Goal: Task Accomplishment & Management: Manage account settings

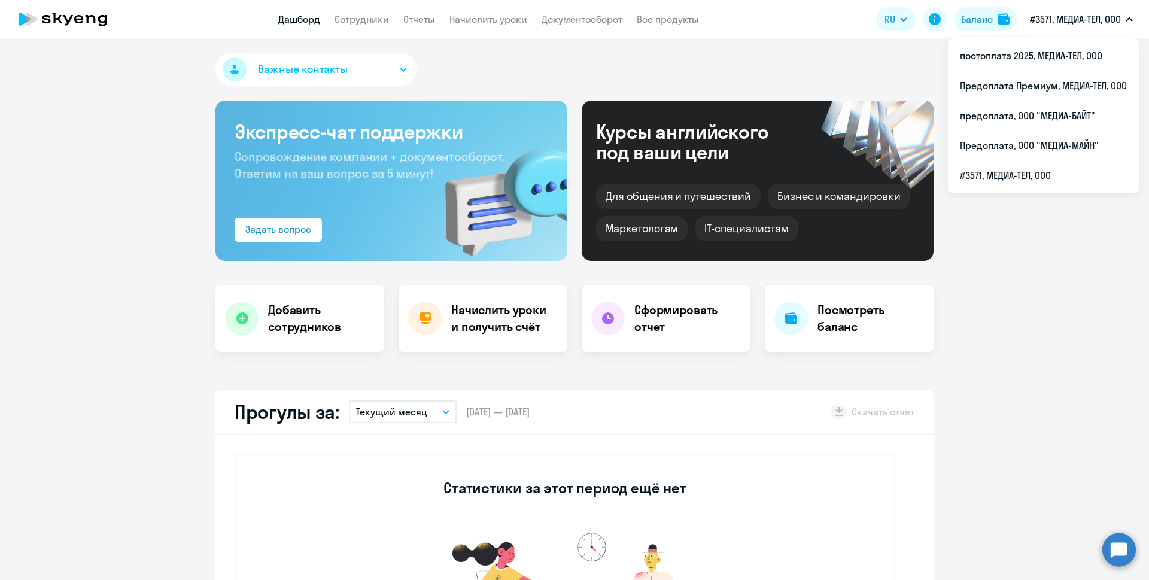
select select "30"
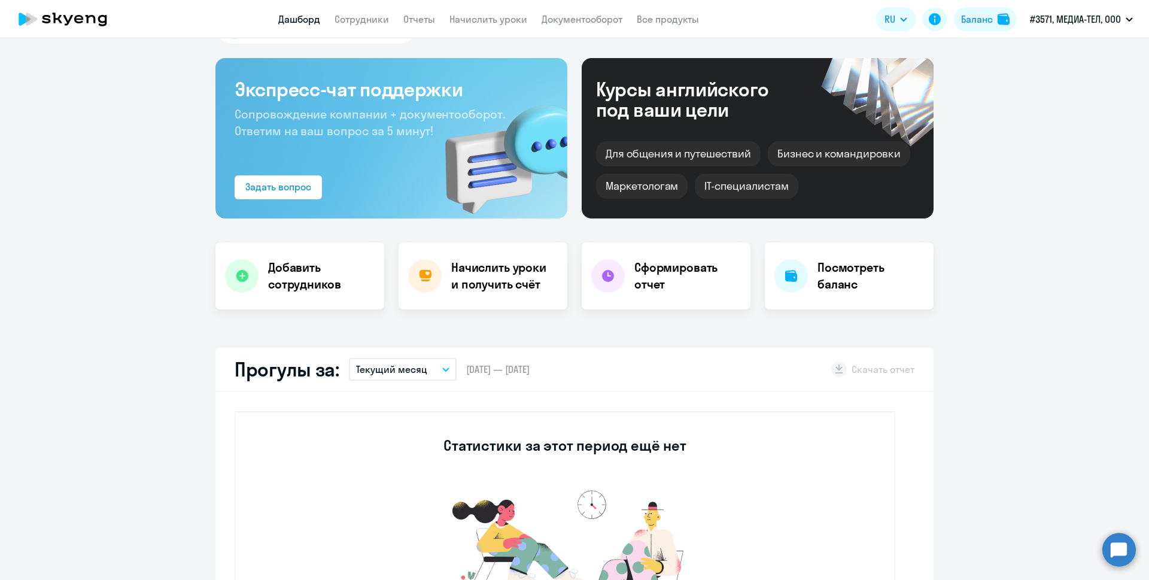
scroll to position [180, 0]
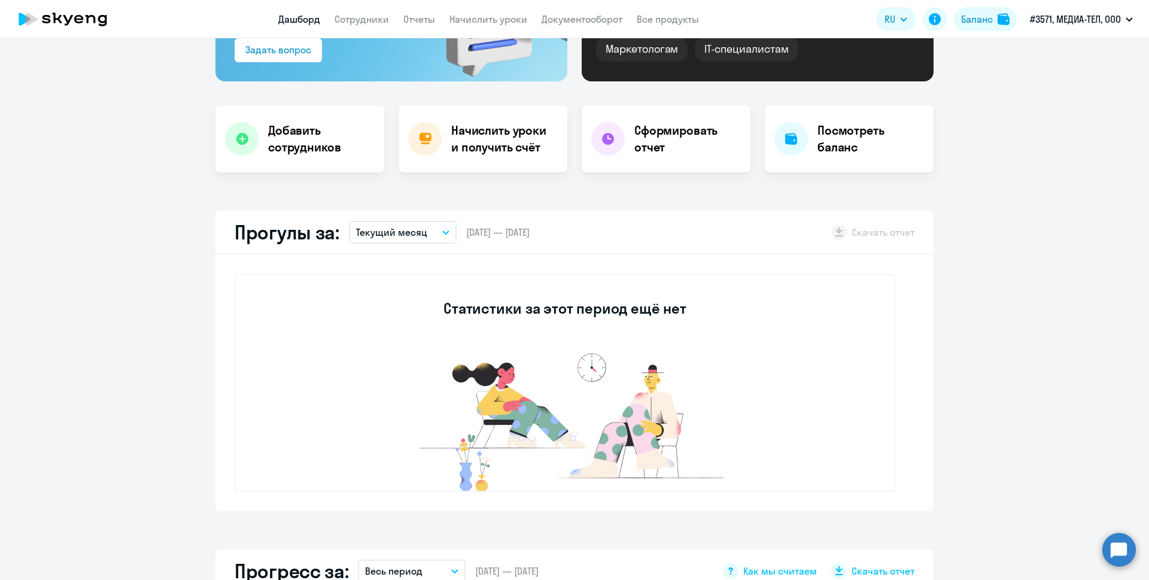
click at [440, 236] on button "Текущий месяц" at bounding box center [403, 232] width 108 height 23
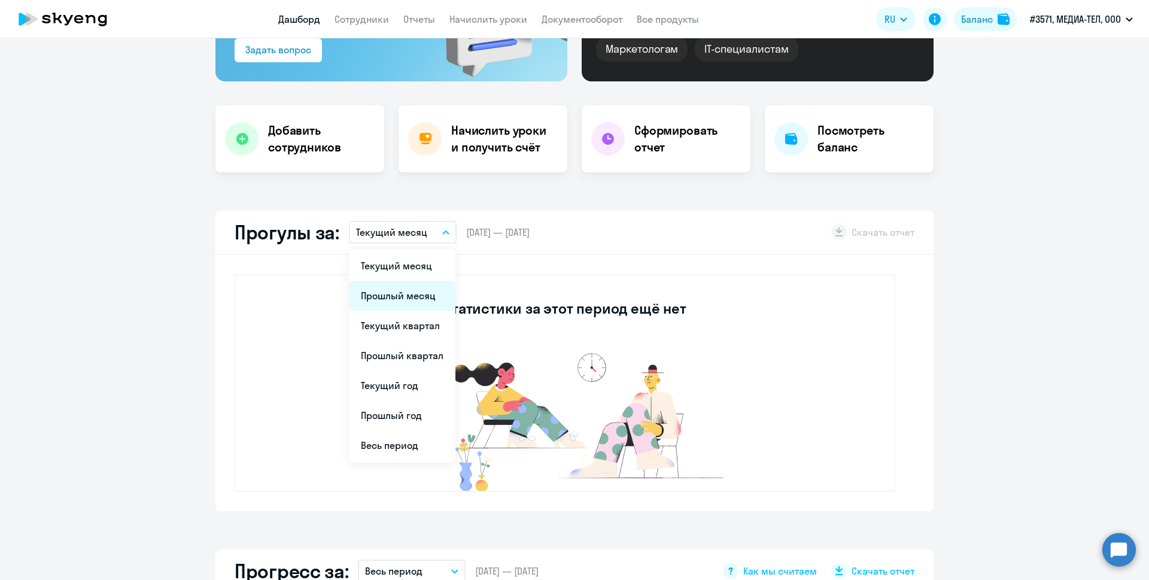
click at [408, 299] on li "Прошлый месяц" at bounding box center [402, 296] width 107 height 30
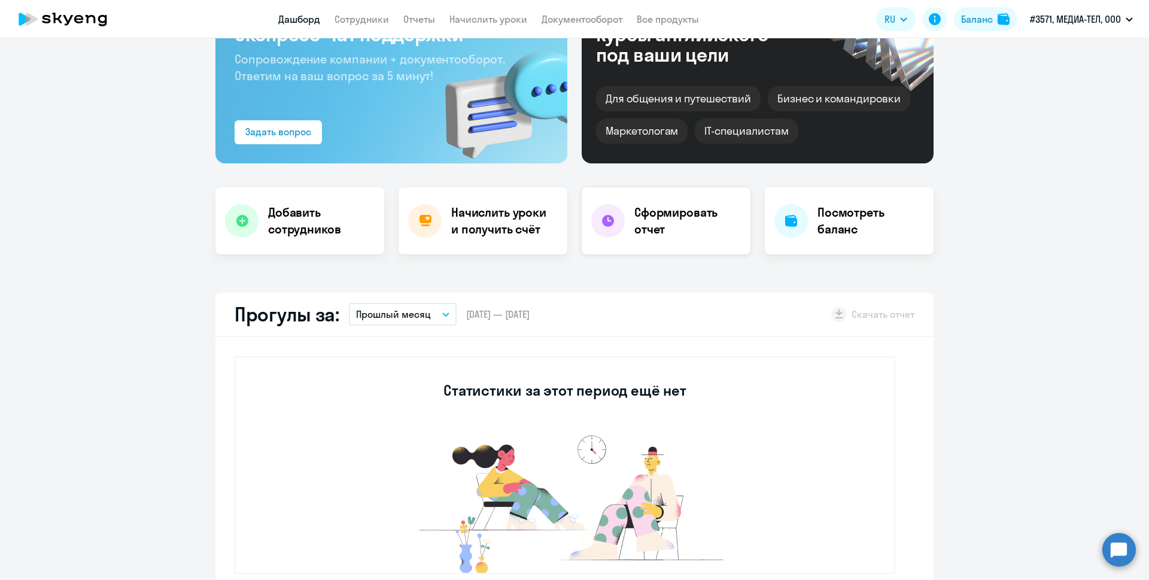
scroll to position [0, 0]
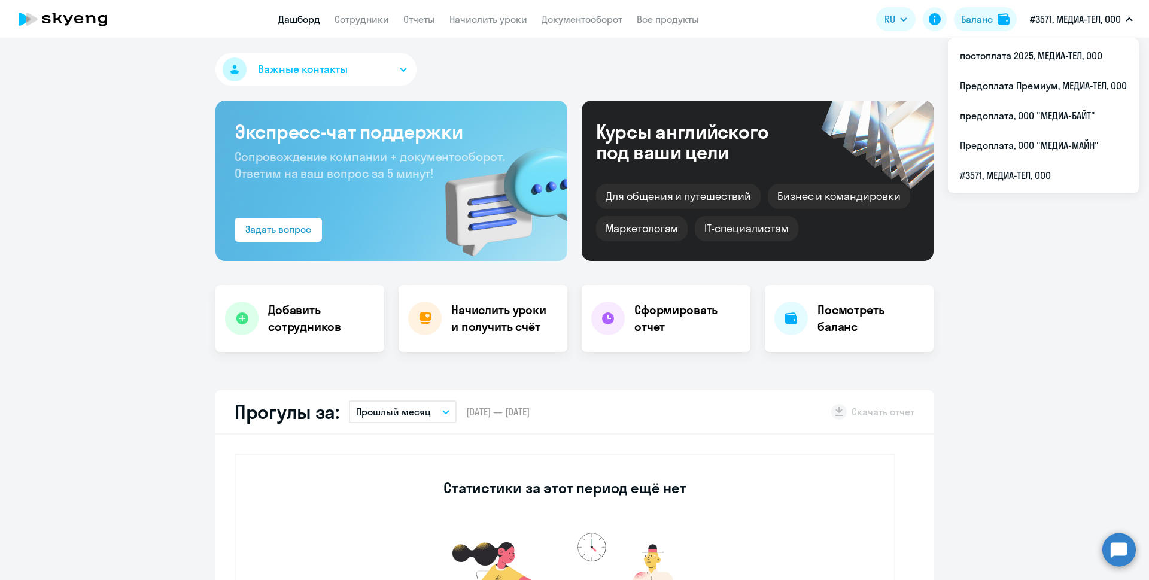
click at [1066, 19] on p "#3571, МЕДИА-ТЕЛ, ООО" at bounding box center [1075, 19] width 91 height 14
click at [1059, 19] on p "#3571, МЕДИА-ТЕЛ, ООО" at bounding box center [1075, 19] width 91 height 14
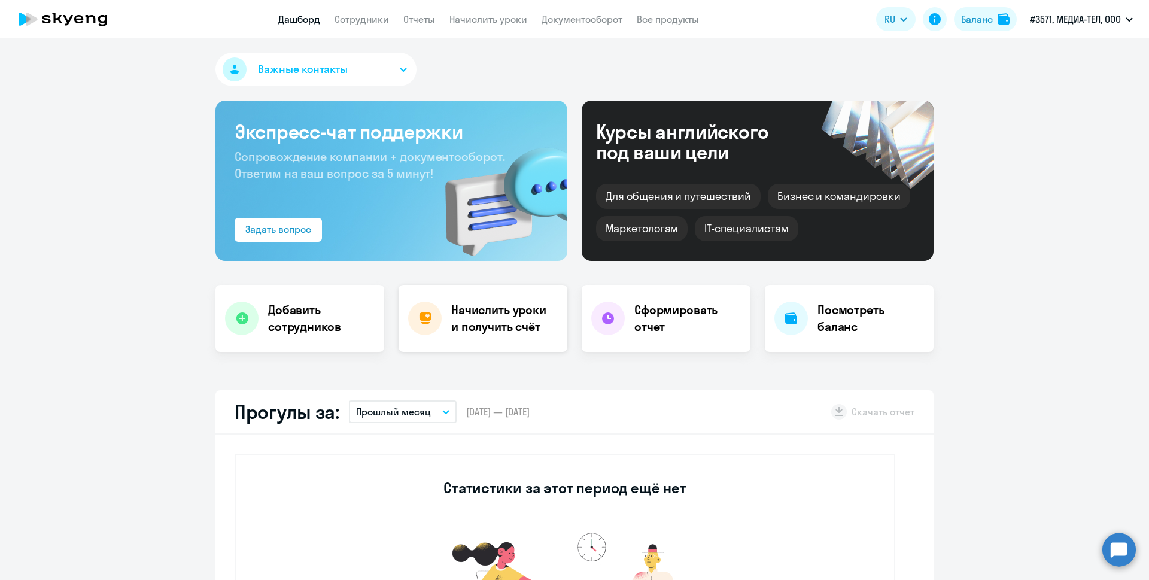
click at [498, 346] on div "Начислить уроки и получить счёт" at bounding box center [483, 318] width 169 height 67
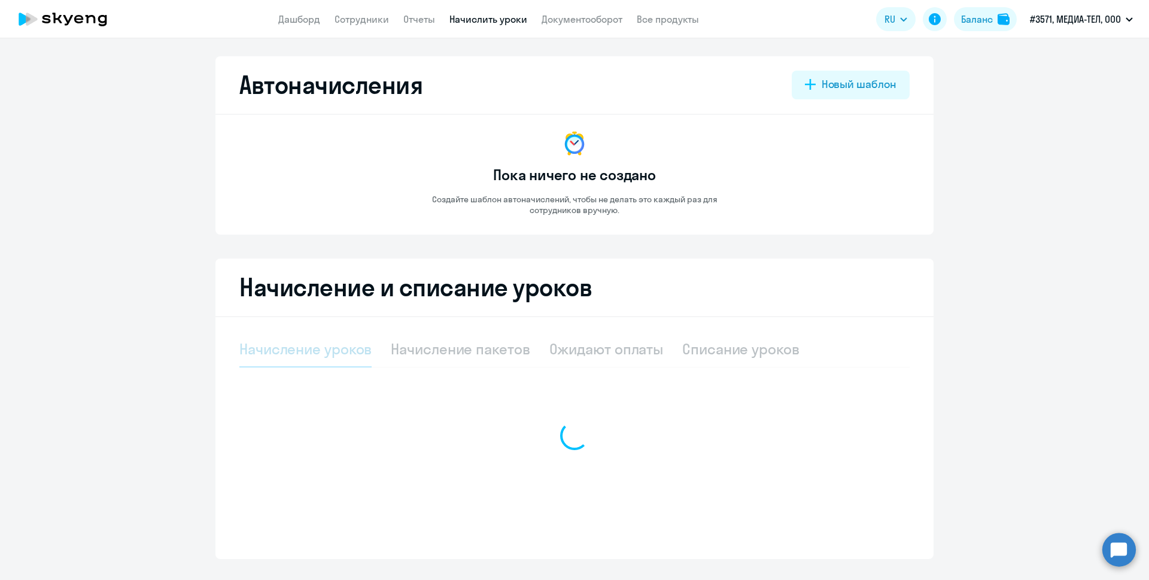
select select "10"
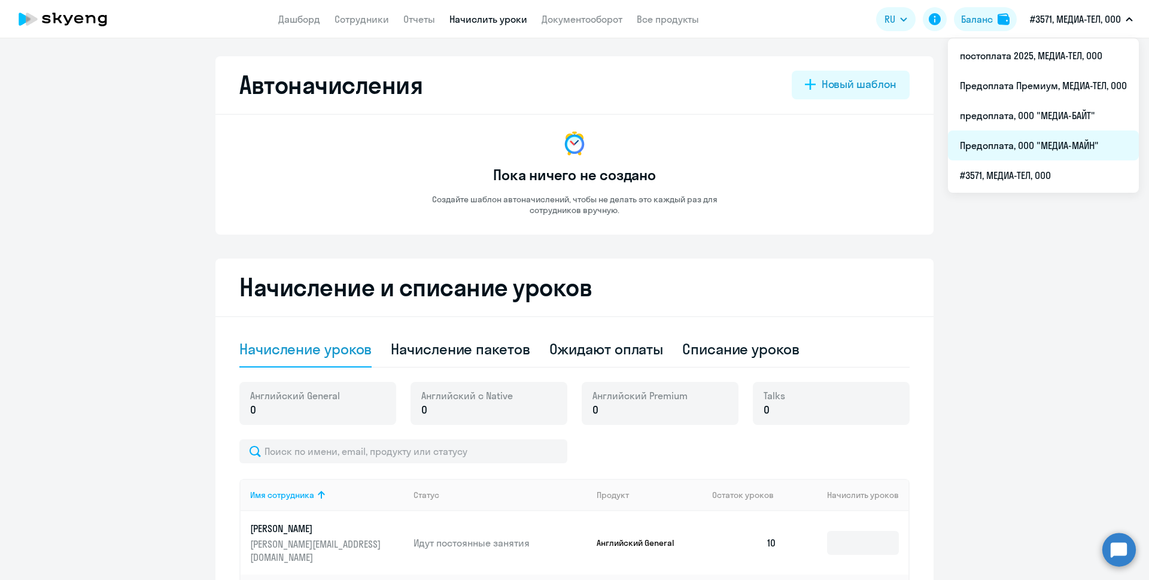
click at [1070, 149] on li "Предоплата, ООО "МЕДИА-МАЙН"" at bounding box center [1043, 145] width 191 height 30
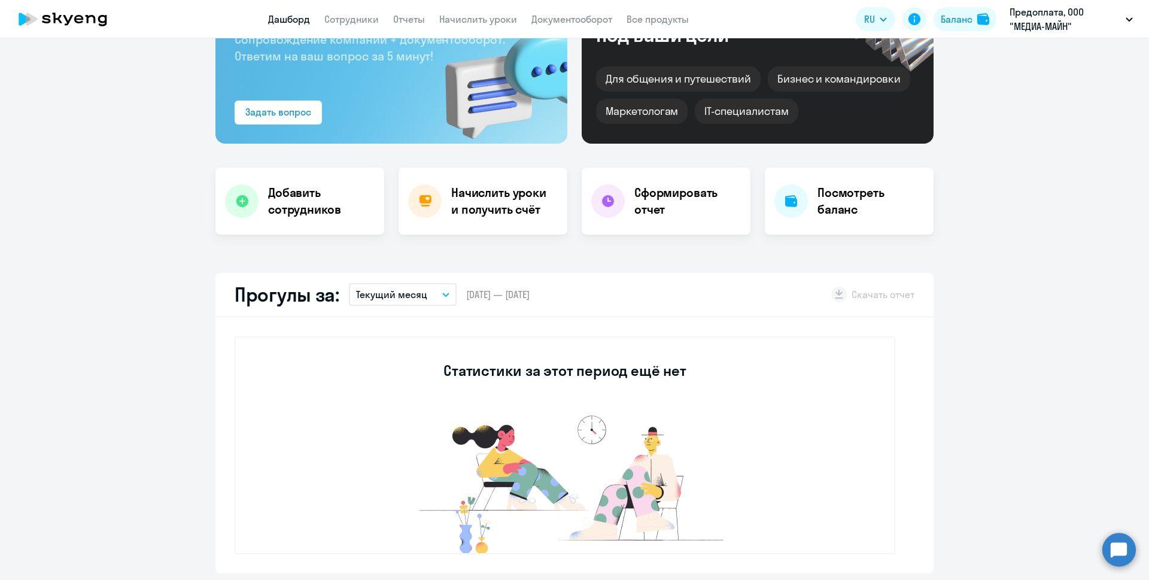
select select "30"
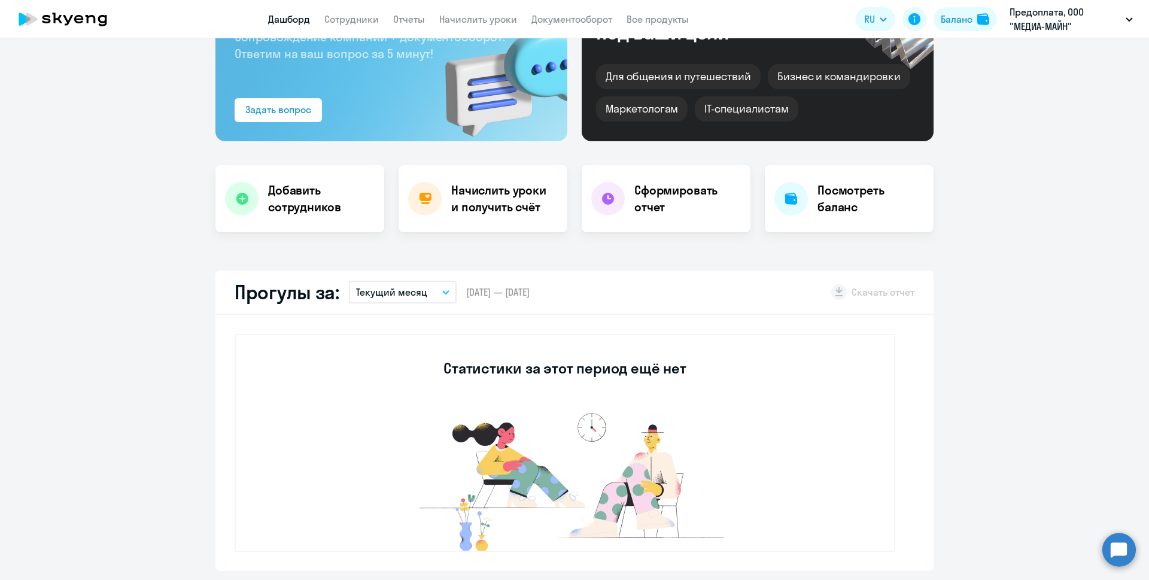
click at [435, 298] on button "Текущий месяц" at bounding box center [403, 292] width 108 height 23
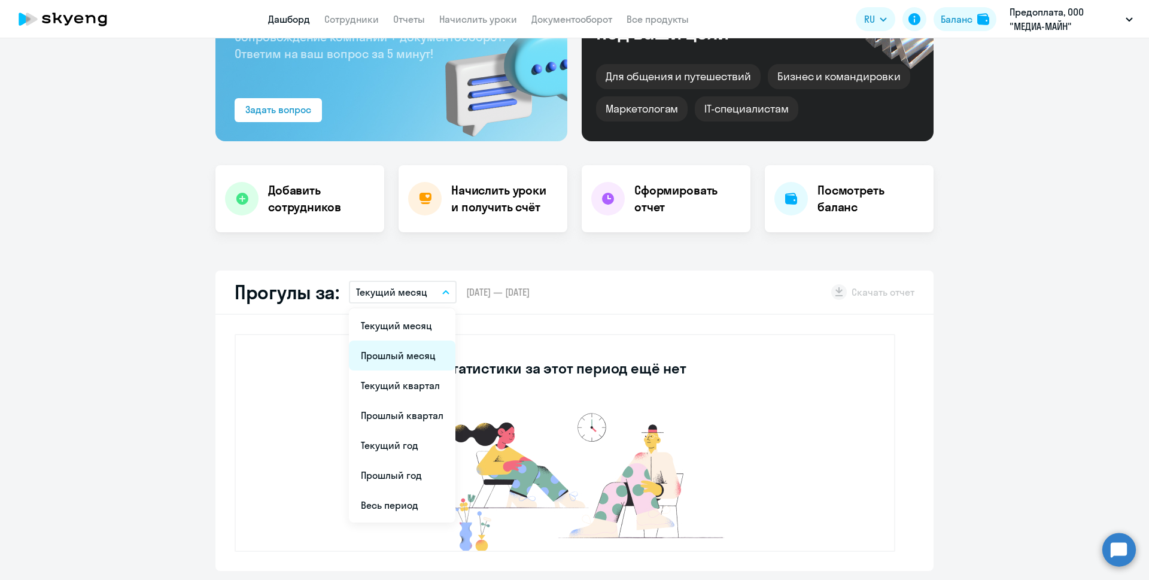
click at [416, 347] on li "Прошлый месяц" at bounding box center [402, 355] width 107 height 30
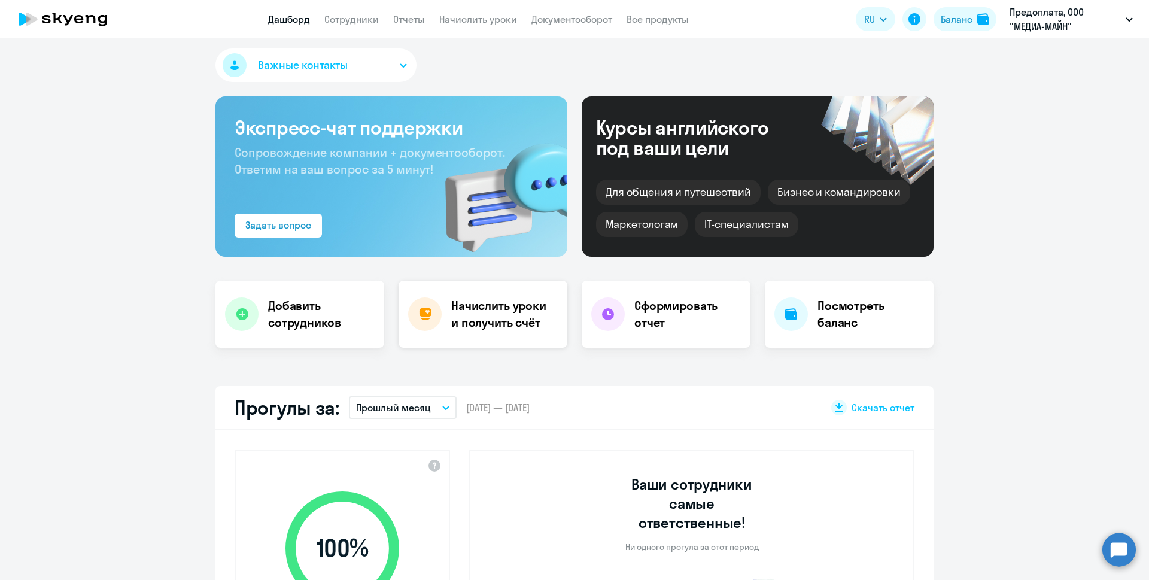
scroll to position [0, 0]
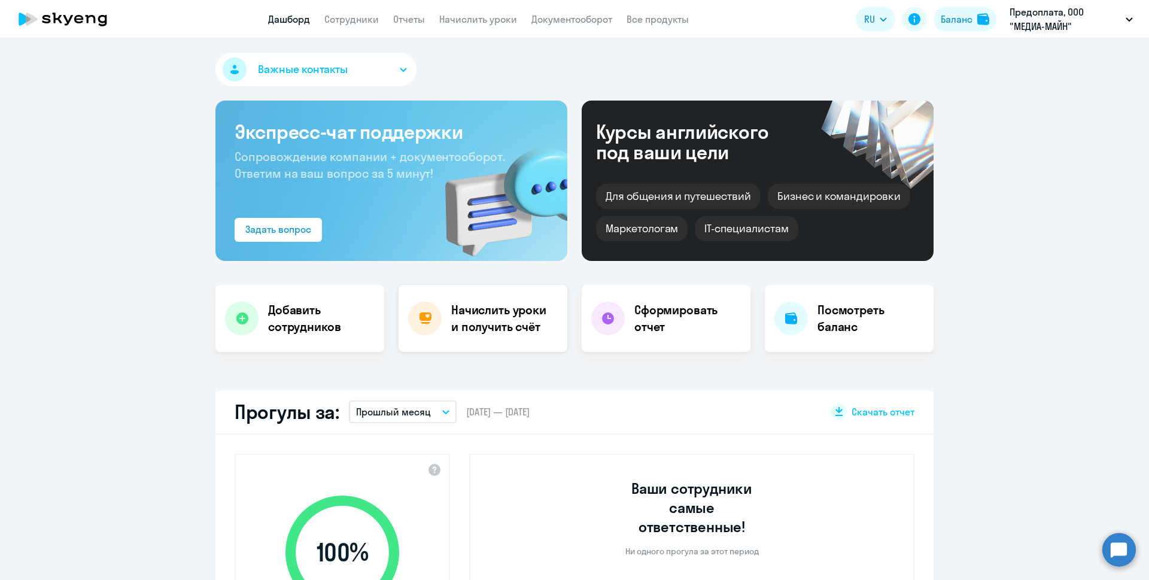
click at [467, 325] on h4 "Начислить уроки и получить счёт" at bounding box center [503, 319] width 104 height 34
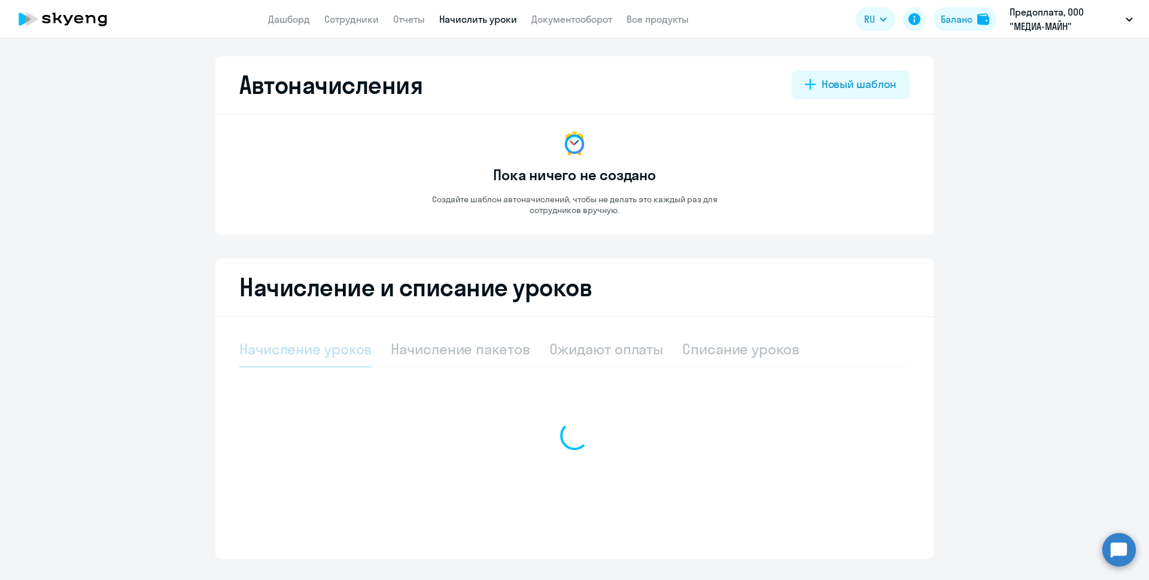
select select "10"
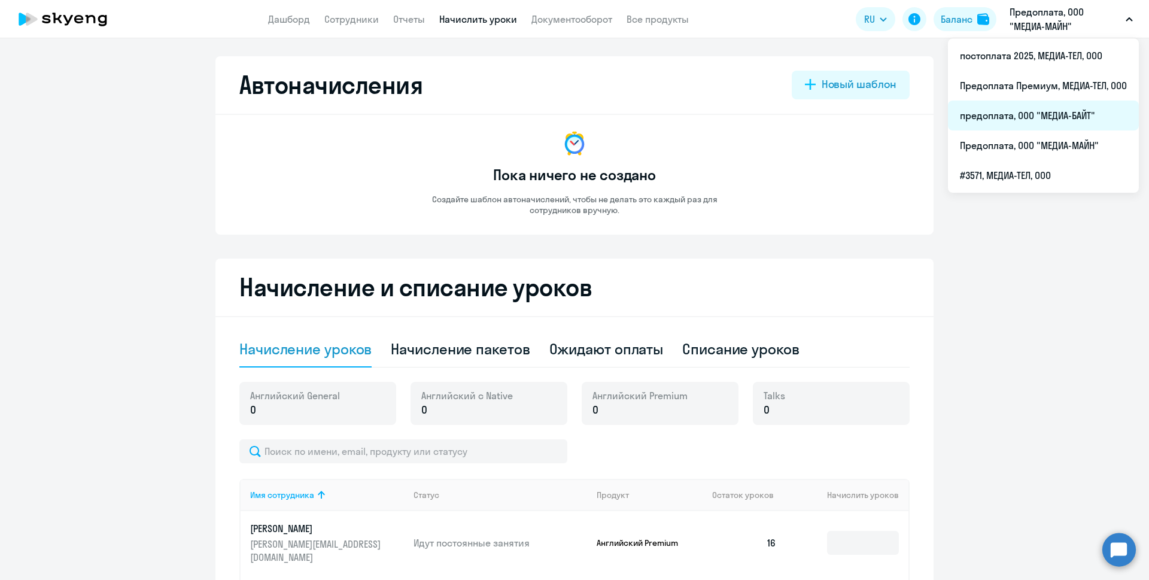
click at [1090, 119] on li "предоплата, ООО "МЕДИА-БАЙТ"" at bounding box center [1043, 116] width 191 height 30
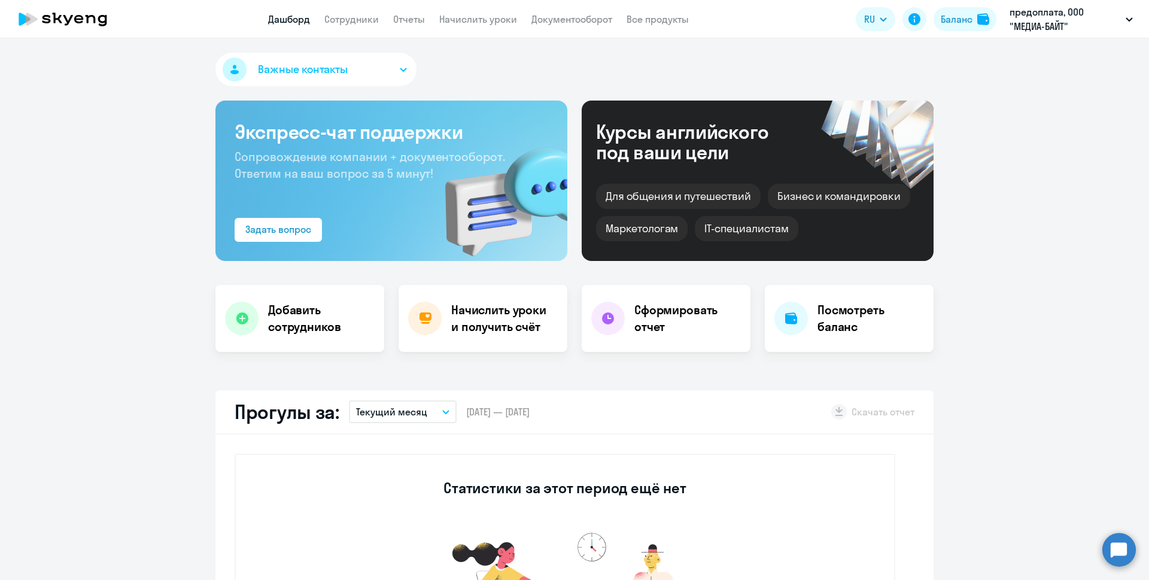
select select "30"
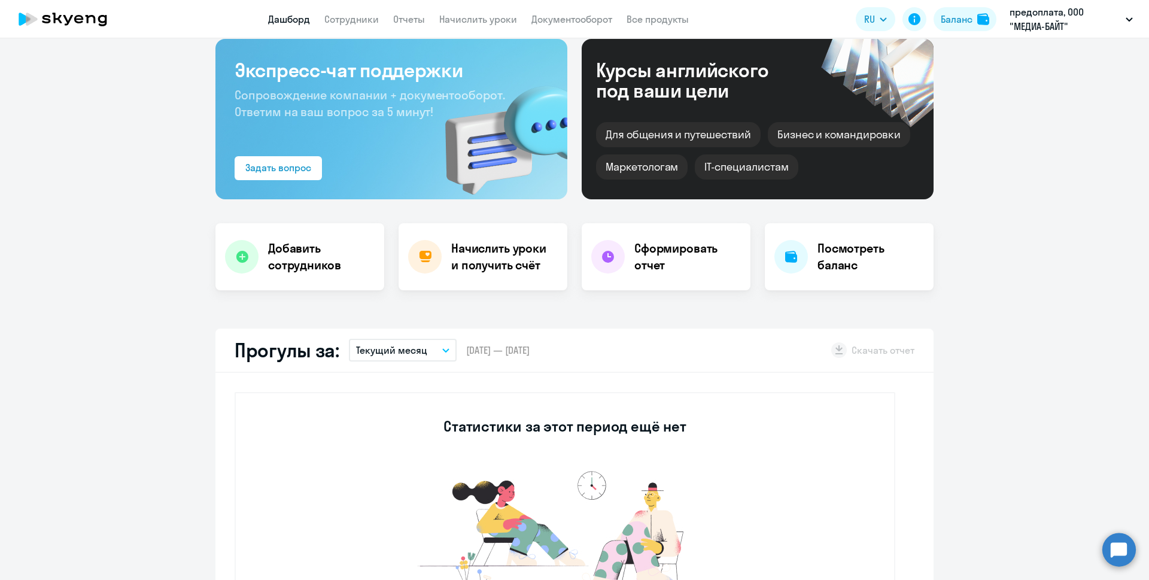
scroll to position [120, 0]
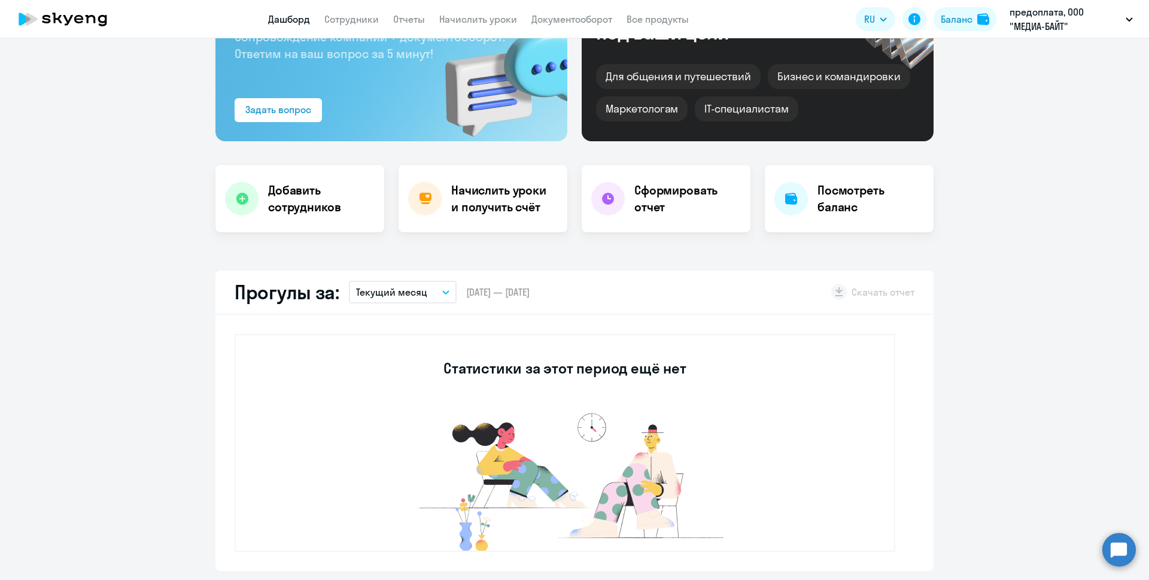
click at [434, 295] on button "Текущий месяц" at bounding box center [403, 292] width 108 height 23
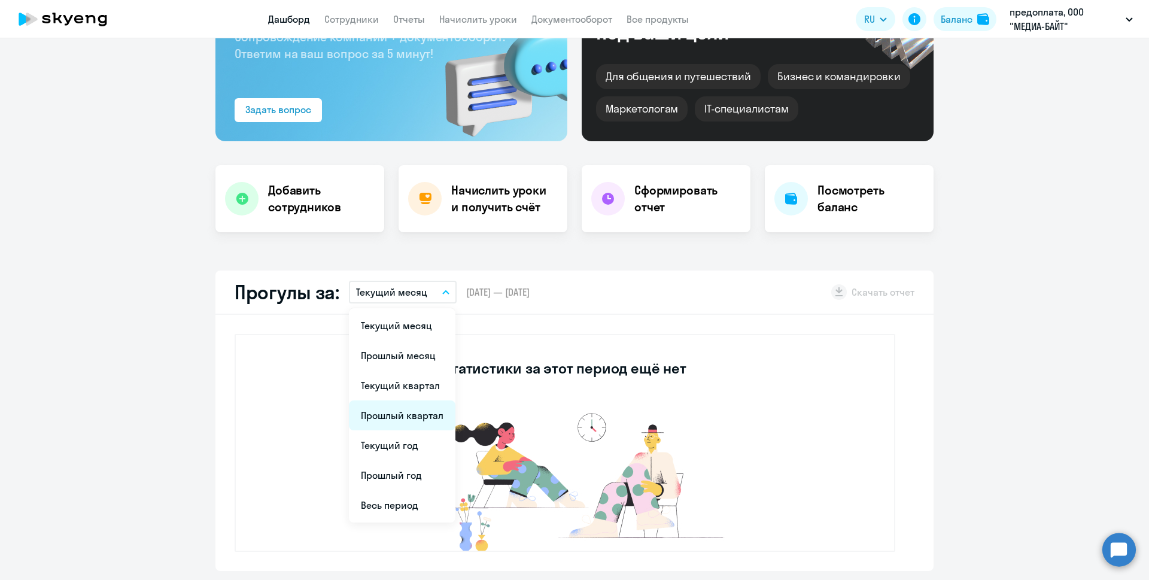
click at [411, 409] on li "Прошлый квартал" at bounding box center [402, 415] width 107 height 30
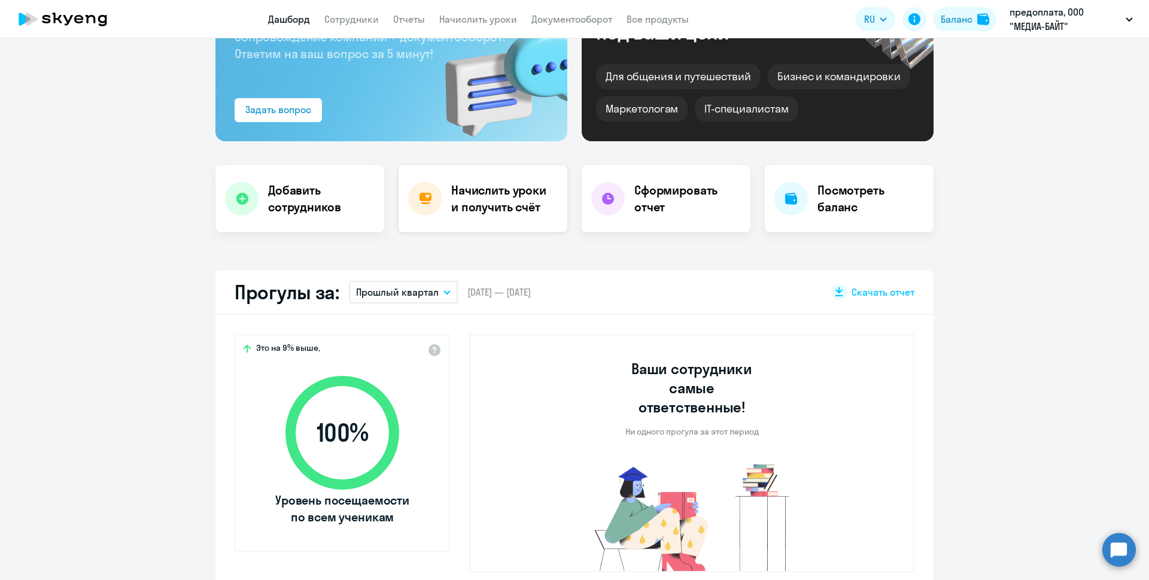
click at [512, 220] on div "Начислить уроки и получить счёт" at bounding box center [483, 198] width 169 height 67
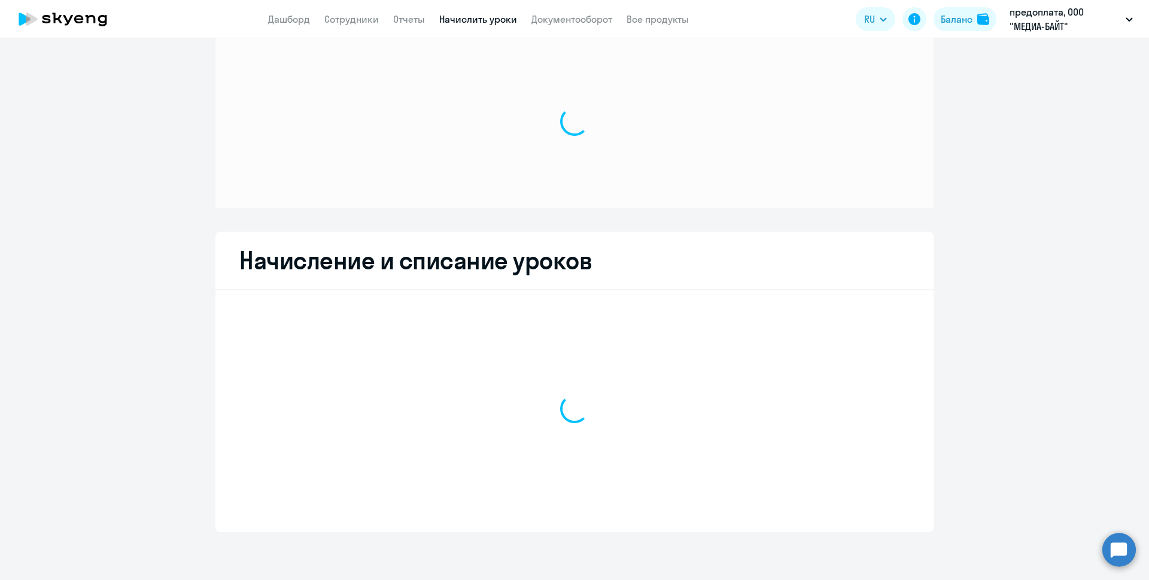
scroll to position [21, 0]
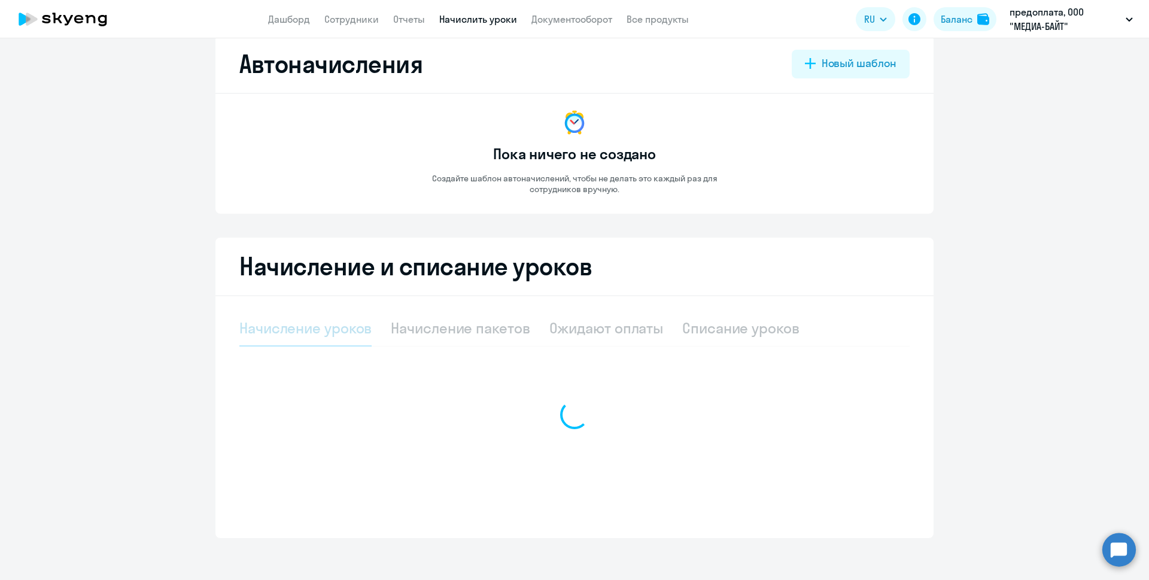
select select "10"
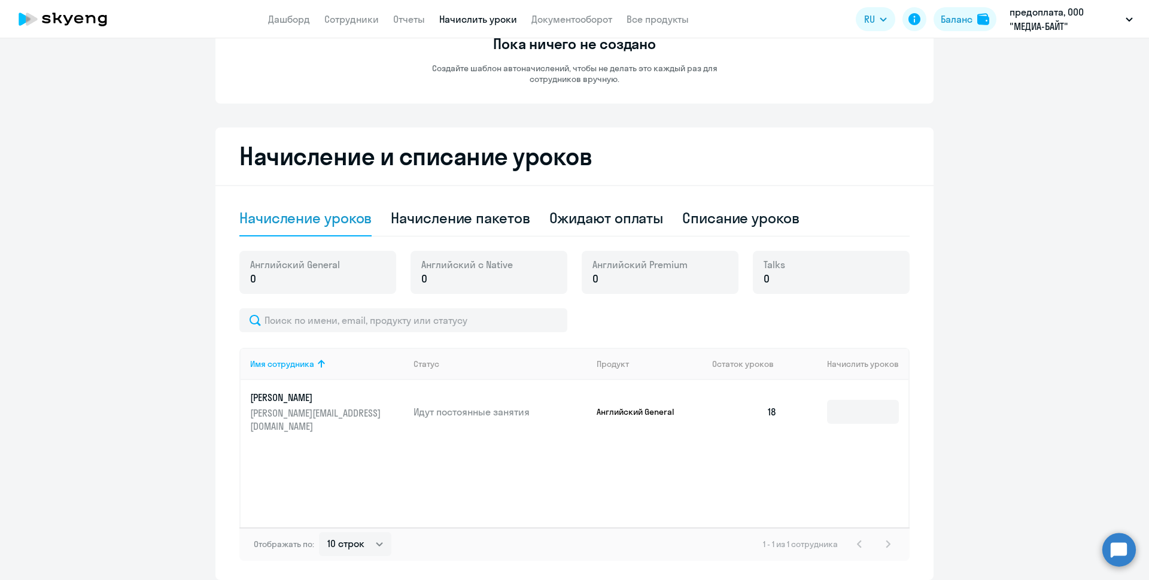
scroll to position [141, 0]
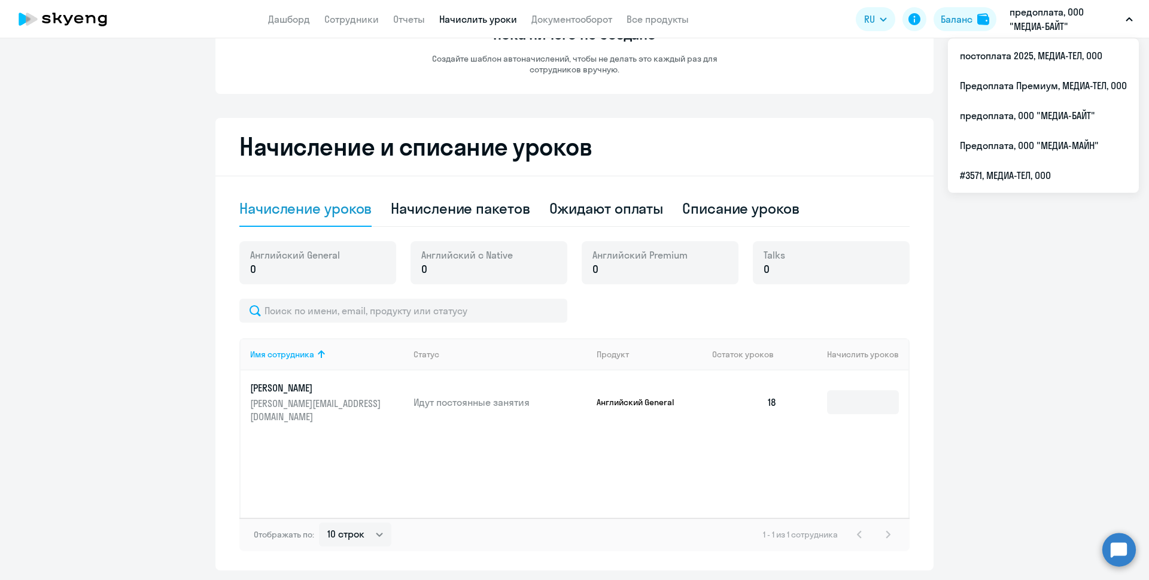
drag, startPoint x: 1135, startPoint y: 22, endPoint x: 1129, endPoint y: 22, distance: 6.6
click at [1135, 22] on button "предоплата, ООО "МЕДИА-БАЙТ"" at bounding box center [1071, 19] width 135 height 29
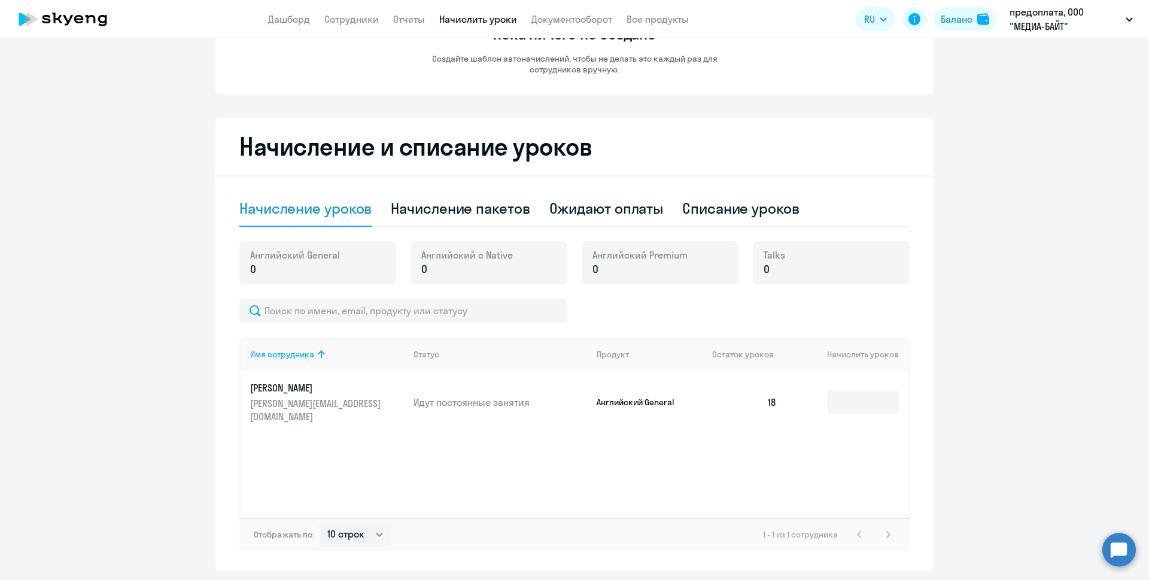
click at [1126, 21] on icon "button" at bounding box center [1129, 19] width 7 height 4
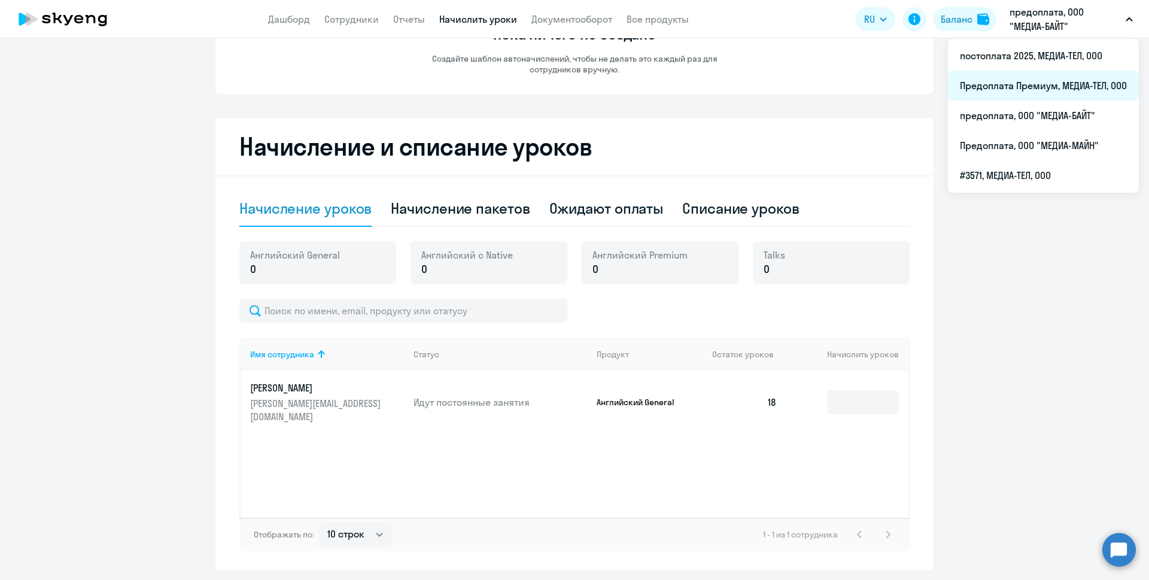
click at [1102, 87] on li "Предоплата Премиум, МЕДИА-ТЕЛ, ООО" at bounding box center [1043, 86] width 191 height 30
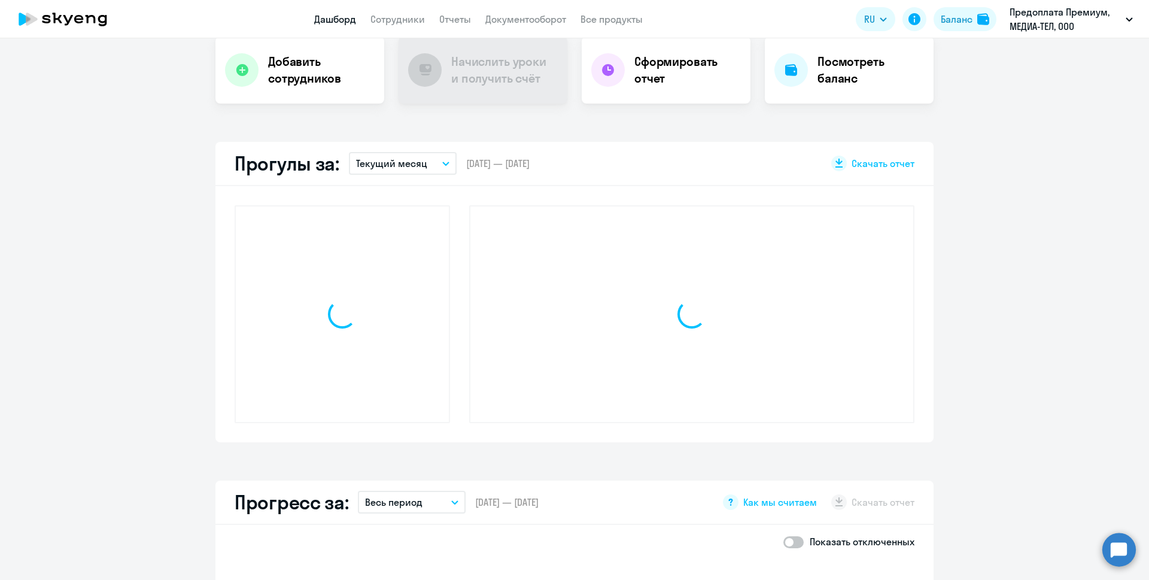
scroll to position [248, 0]
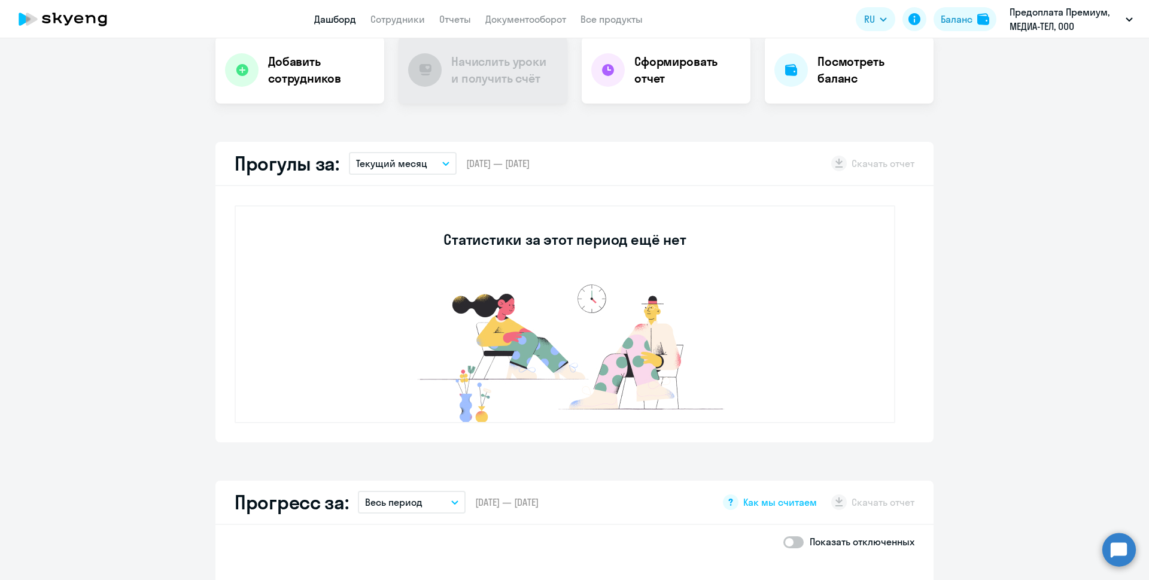
click at [440, 166] on button "Текущий месяц" at bounding box center [403, 163] width 108 height 23
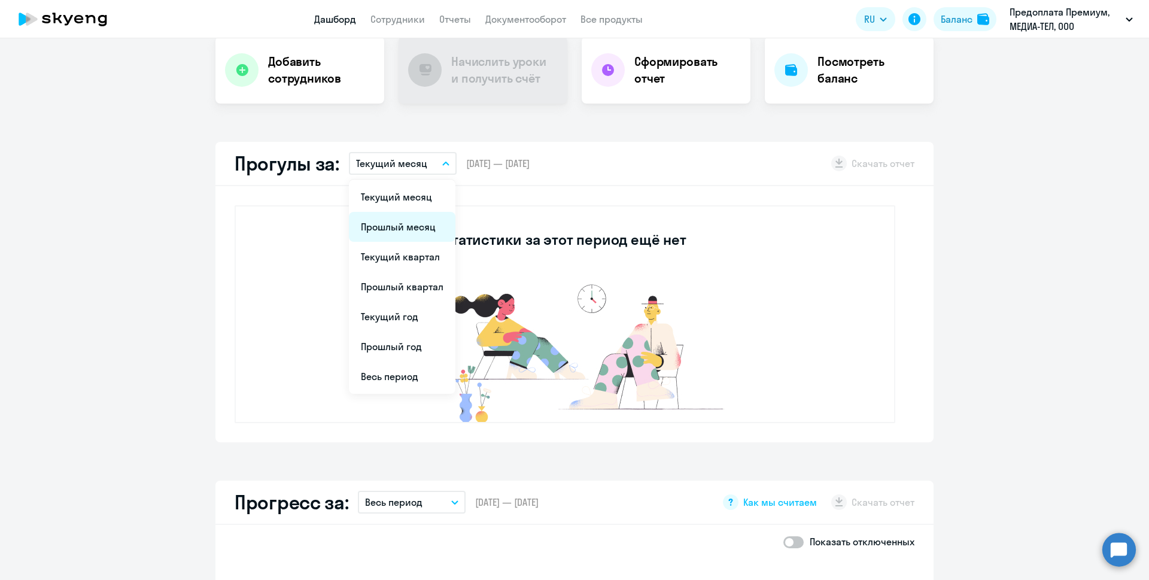
click at [424, 221] on li "Прошлый месяц" at bounding box center [402, 227] width 107 height 30
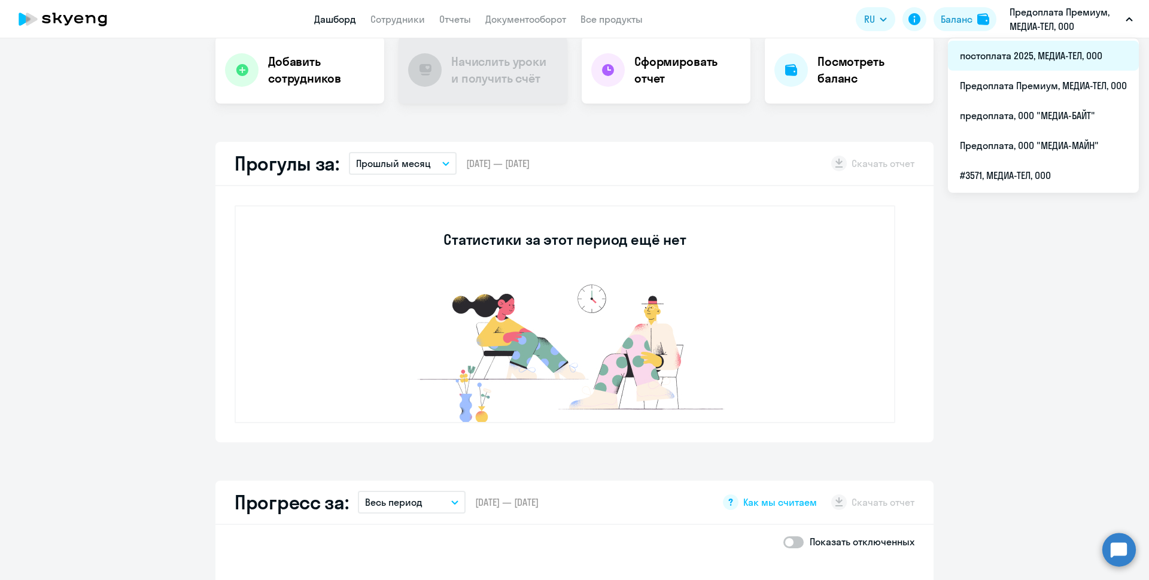
click at [1054, 53] on li "постоплата 2025, МЕДИА-ТЕЛ, ООО" at bounding box center [1043, 56] width 191 height 30
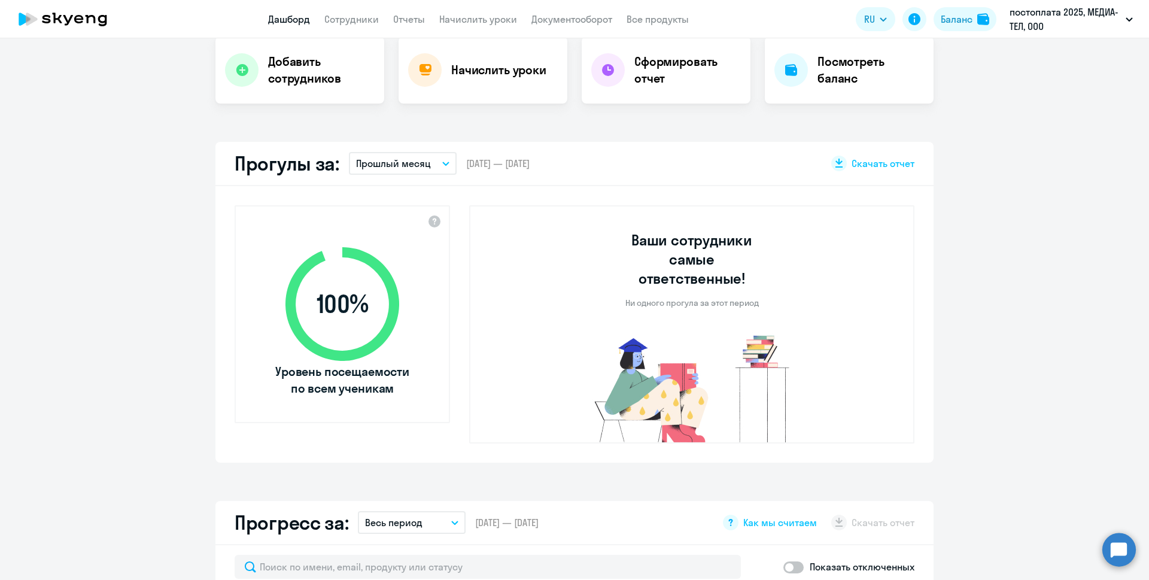
select select "30"
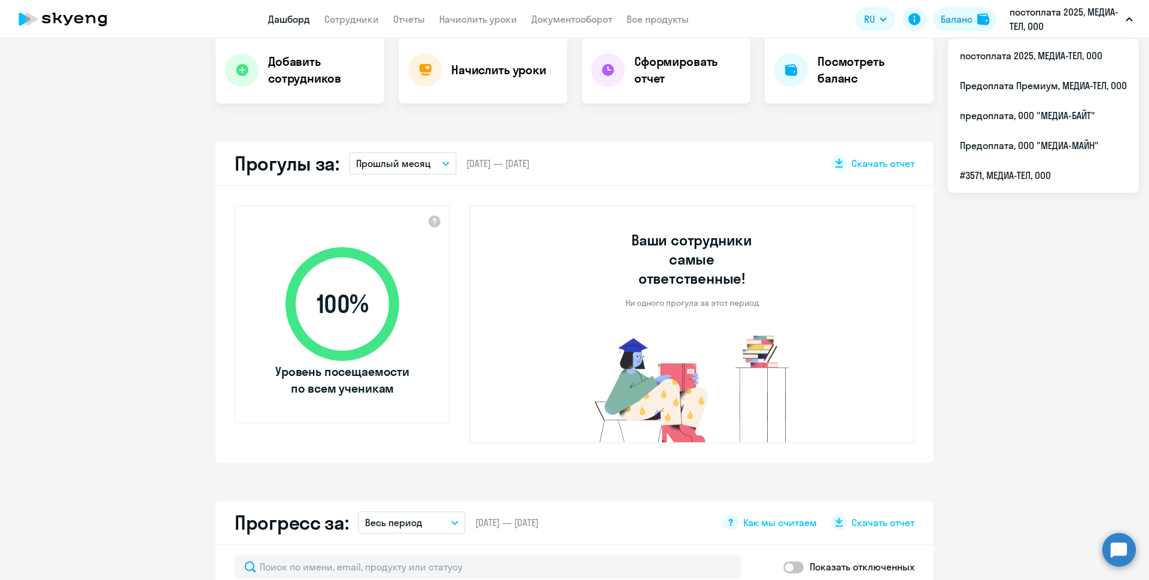
click at [1042, 29] on p "постоплата 2025, МЕДИА-ТЕЛ, ООО" at bounding box center [1065, 19] width 111 height 29
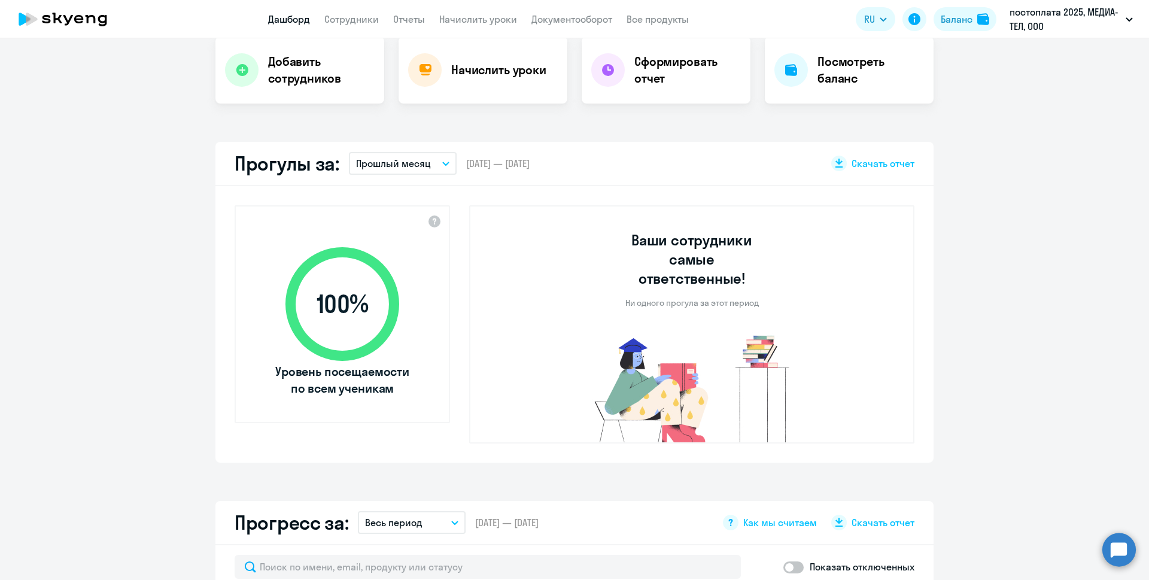
click at [1042, 29] on p "постоплата 2025, МЕДИА-ТЕЛ, ООО" at bounding box center [1065, 19] width 111 height 29
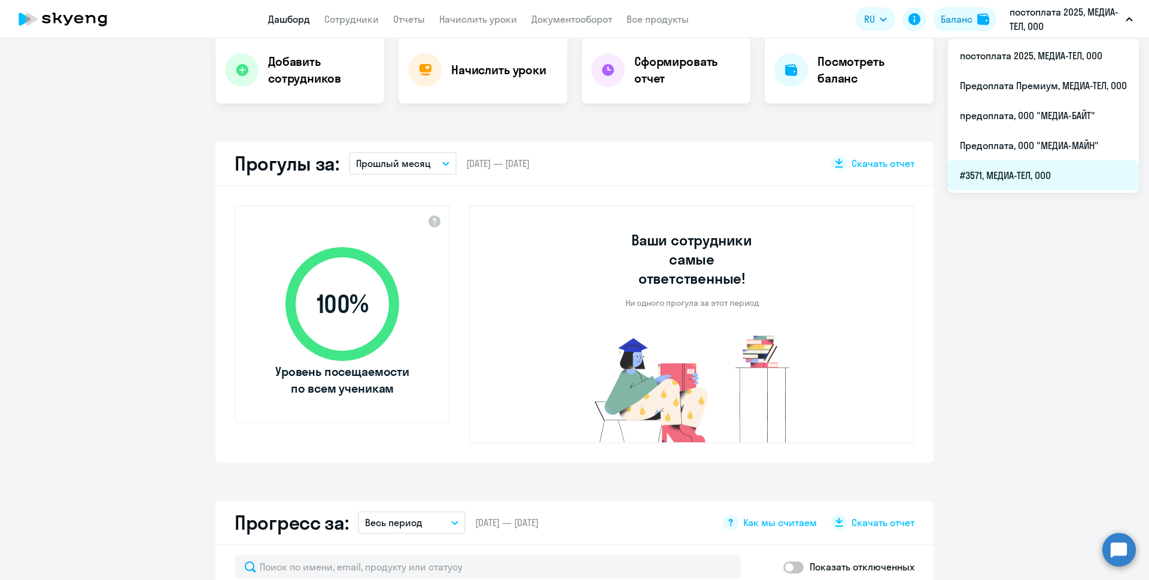
click at [1016, 175] on li "#3571, МЕДИА-ТЕЛ, ООО" at bounding box center [1043, 175] width 191 height 30
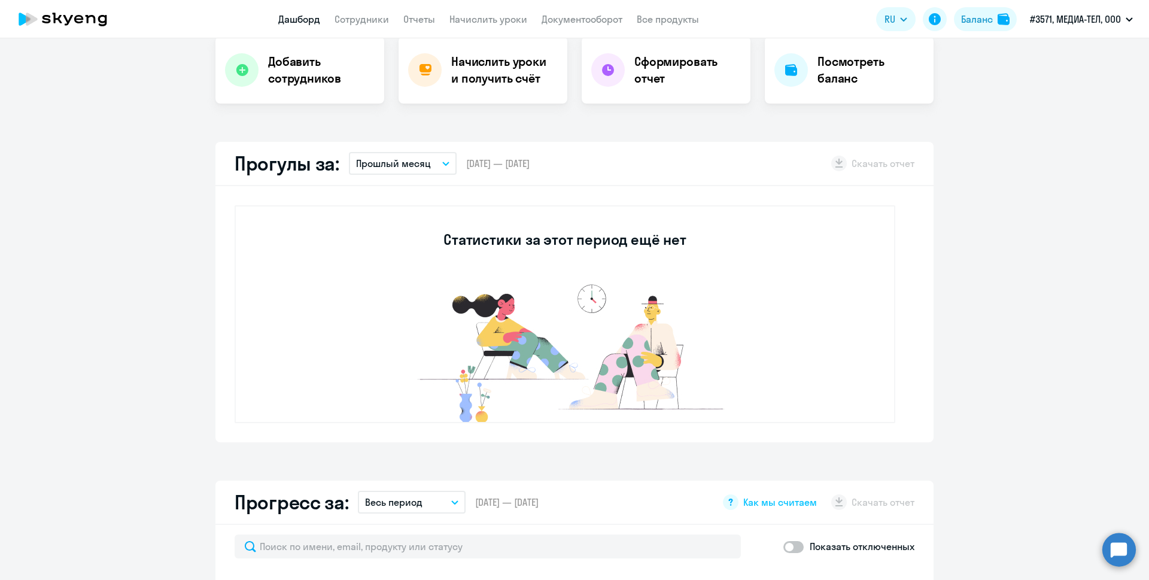
select select "30"
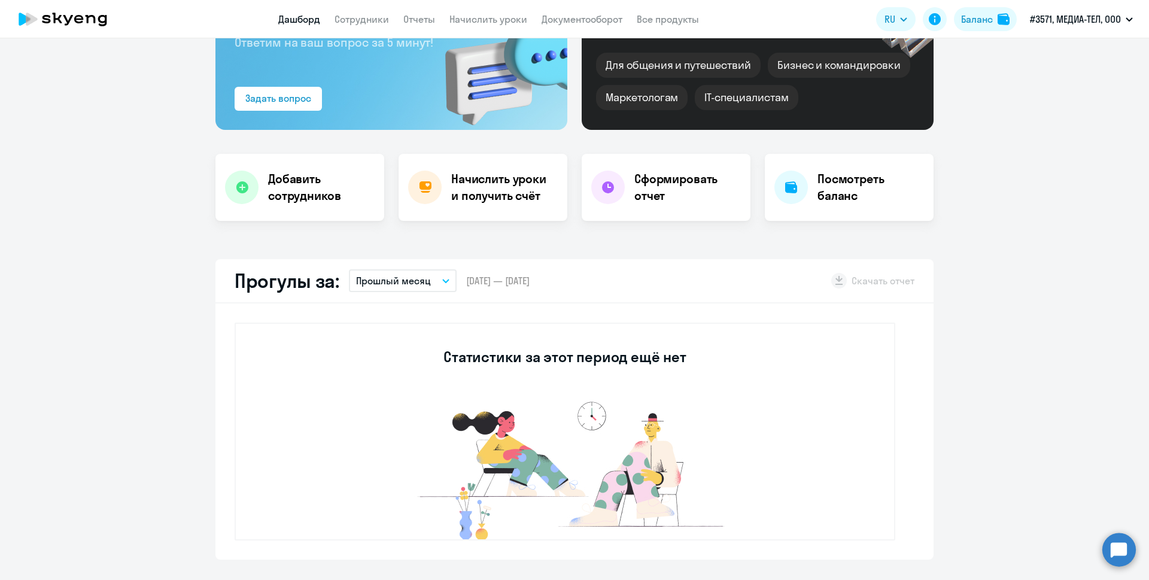
scroll to position [9, 0]
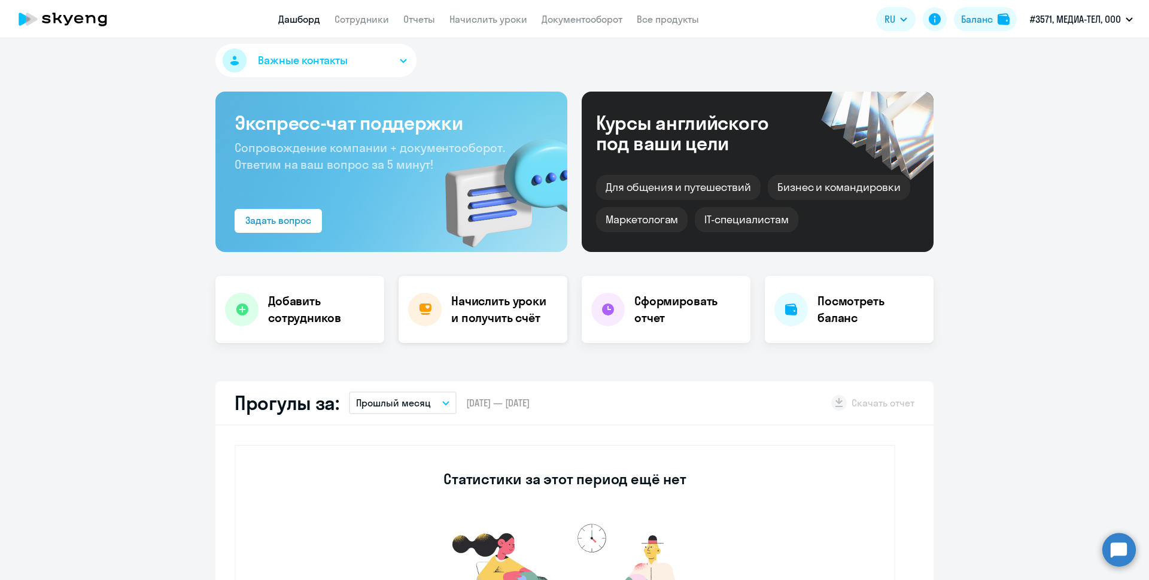
click at [501, 298] on h4 "Начислить уроки и получить счёт" at bounding box center [503, 310] width 104 height 34
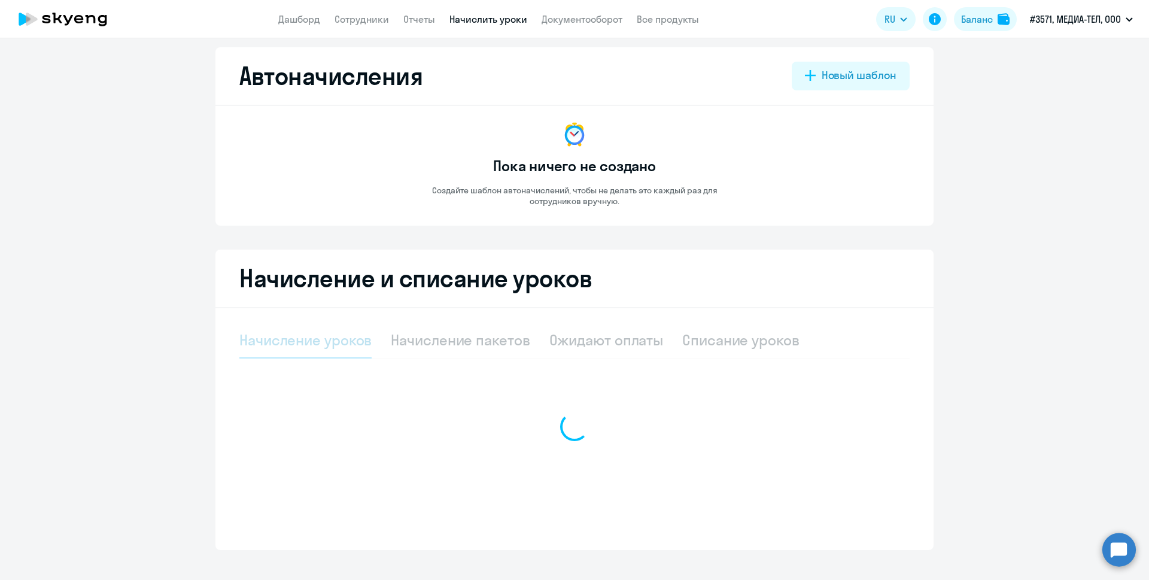
select select "10"
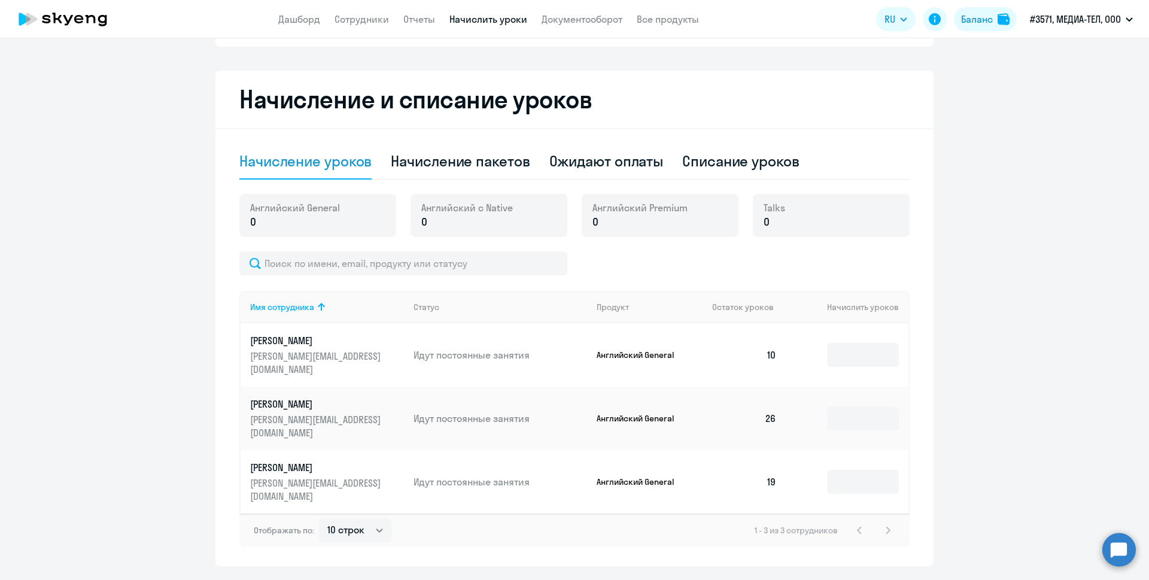
scroll to position [196, 0]
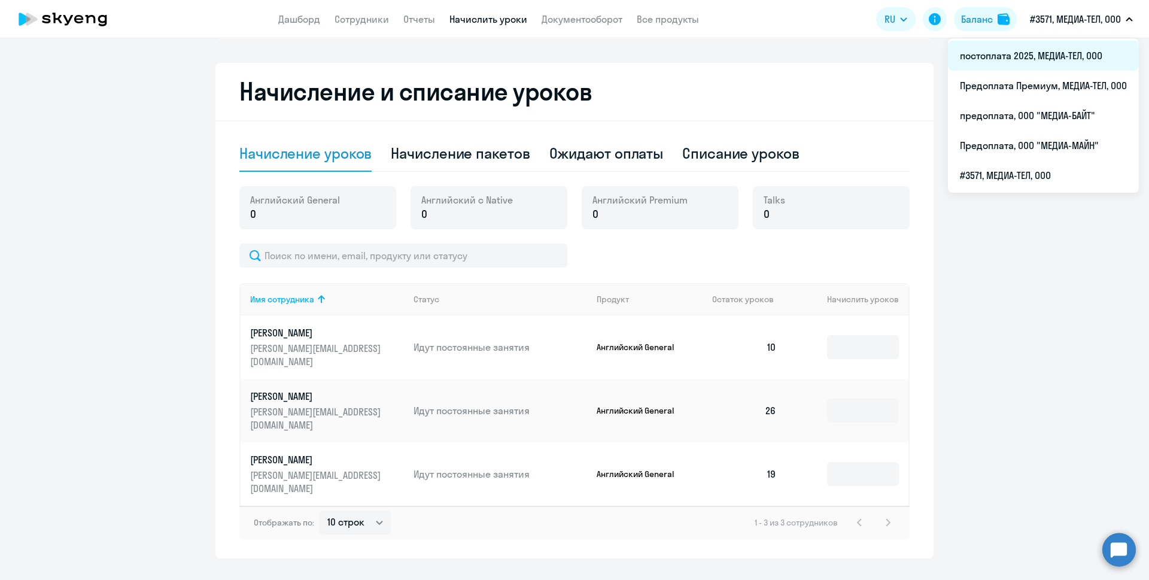
click at [1074, 55] on li "постоплата 2025, МЕДИА-ТЕЛ, ООО" at bounding box center [1043, 56] width 191 height 30
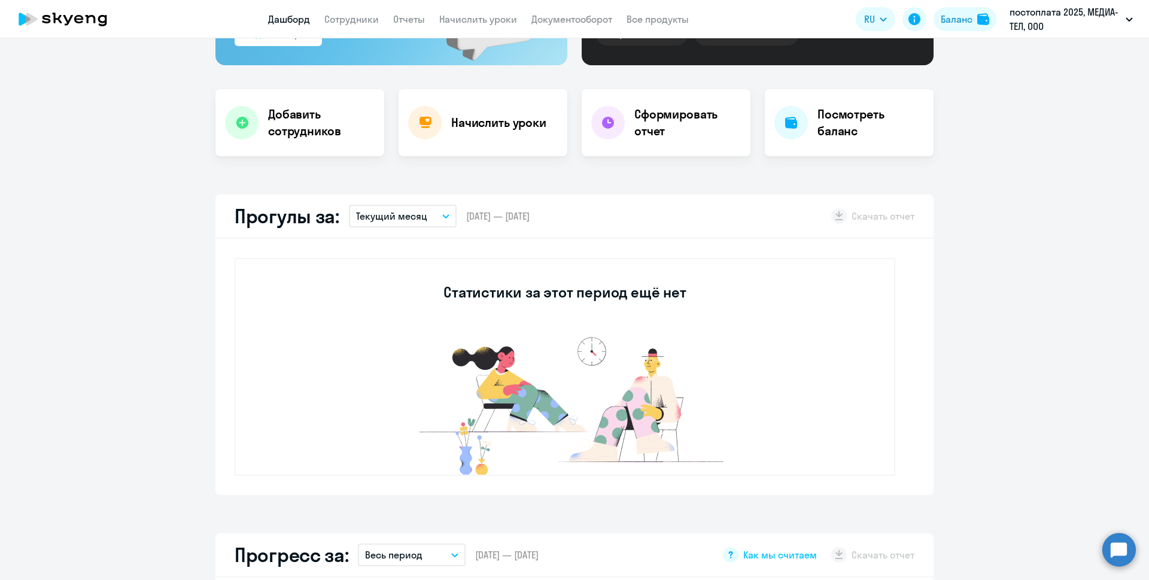
scroll to position [303, 0]
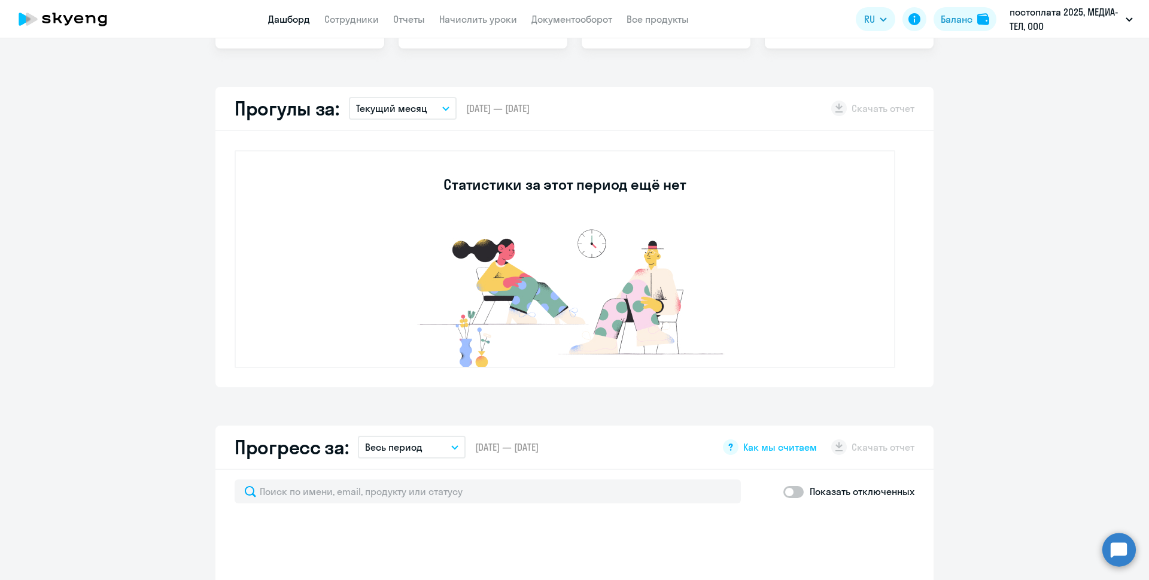
select select "30"
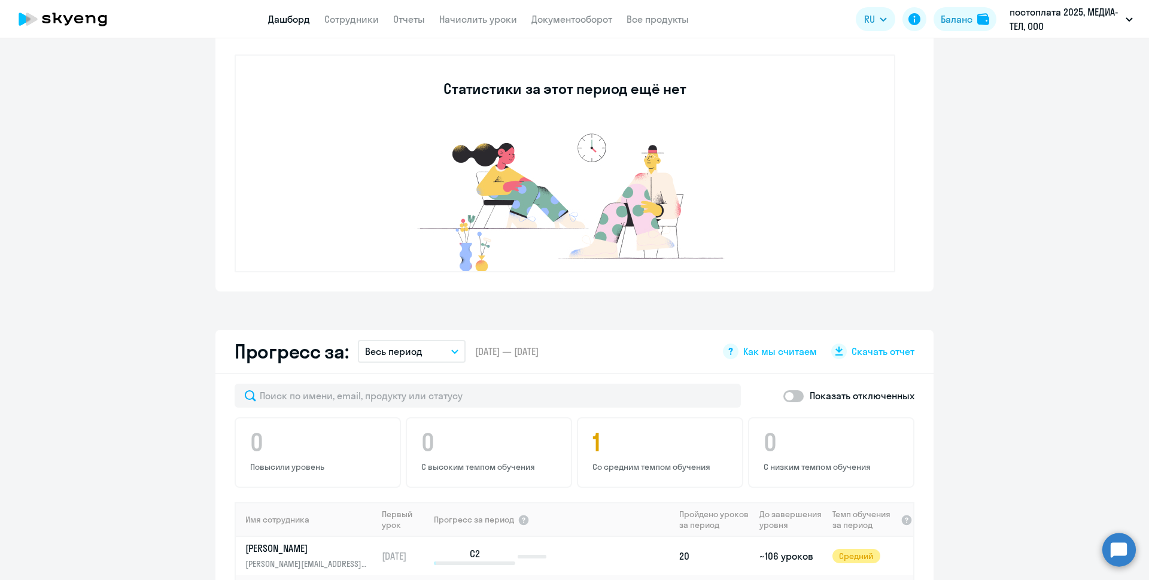
scroll to position [483, 0]
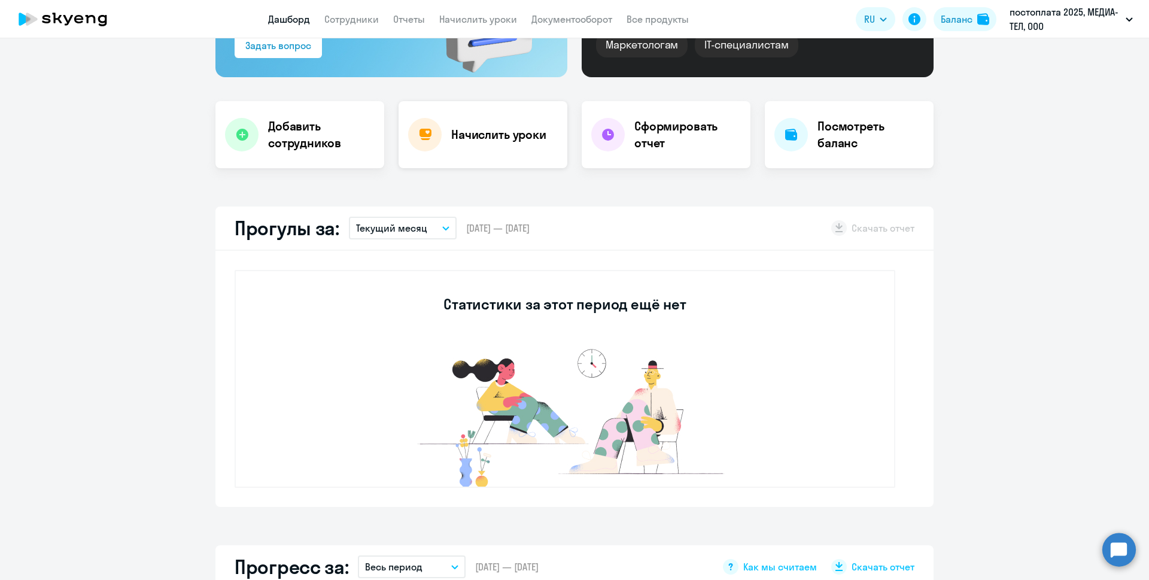
click at [539, 130] on h4 "Начислить уроки" at bounding box center [498, 134] width 95 height 17
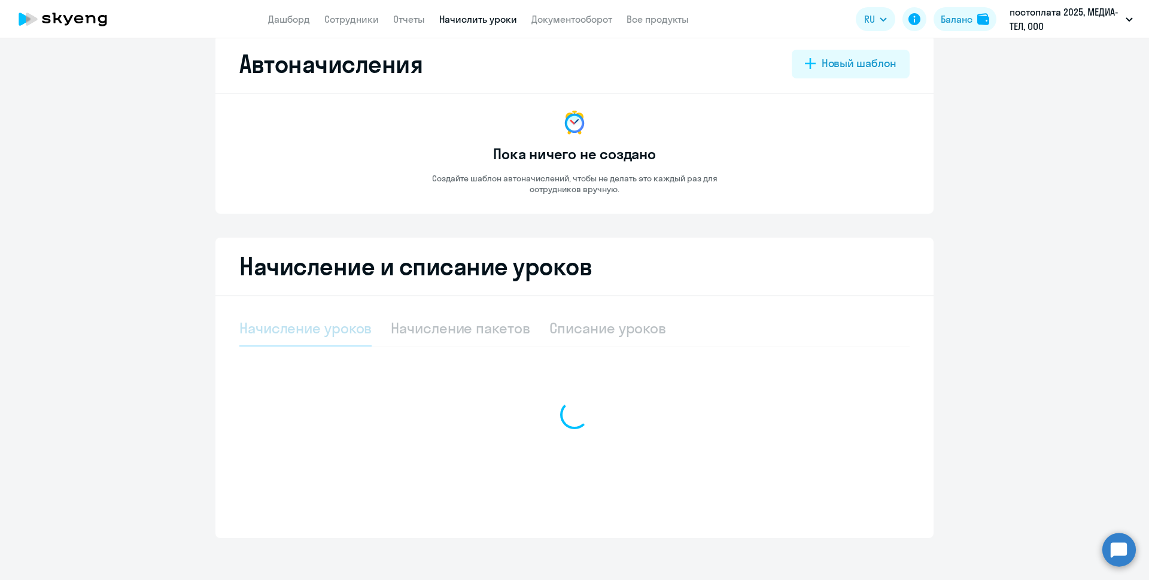
select select "10"
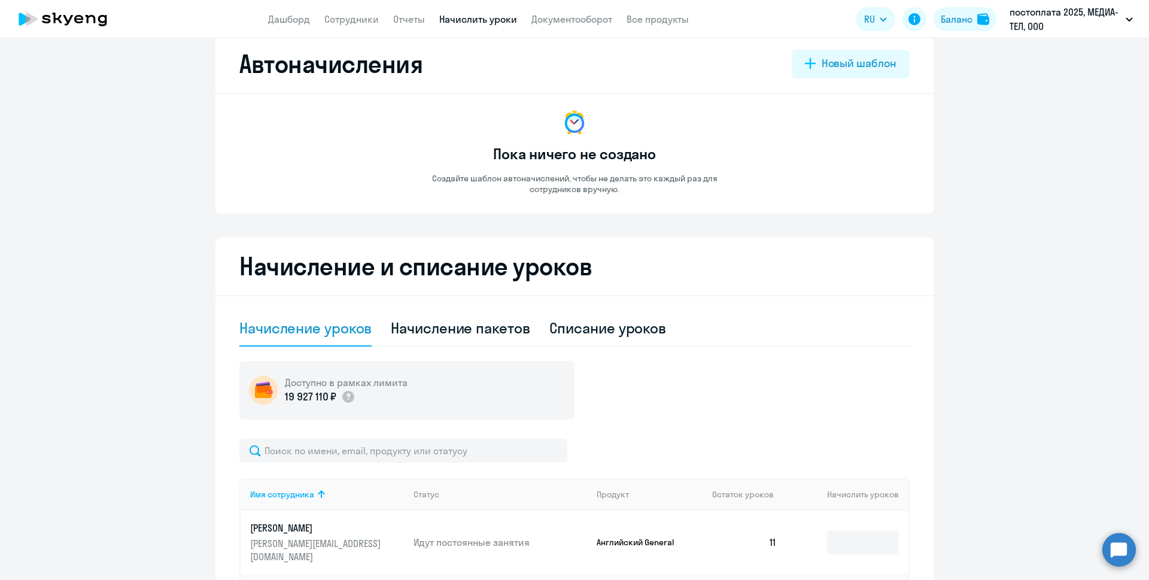
scroll to position [200, 0]
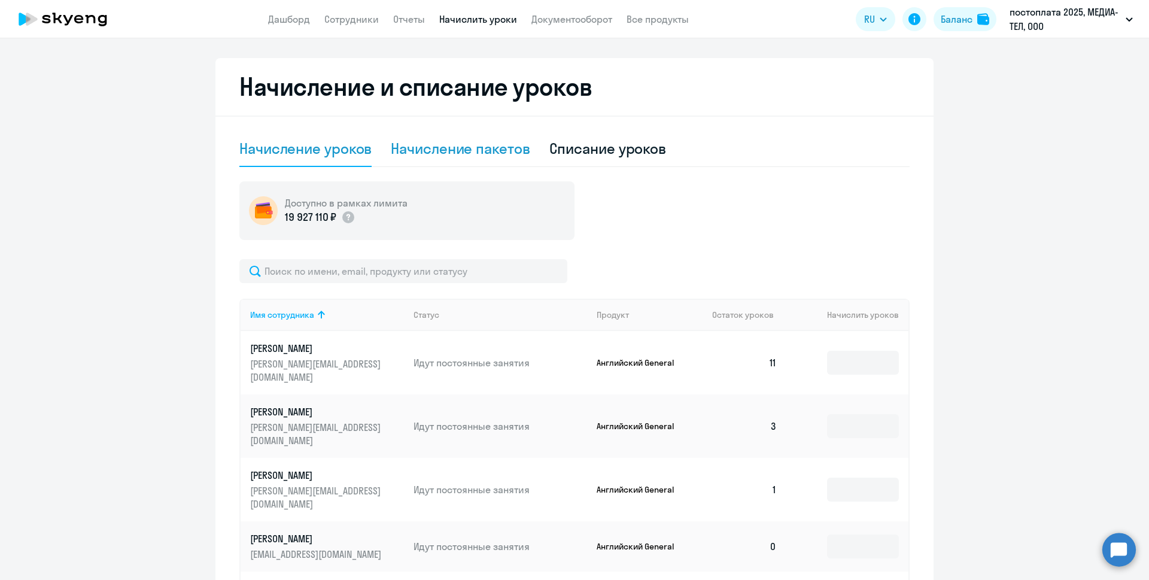
click at [427, 155] on div "Начисление пакетов" at bounding box center [460, 148] width 139 height 19
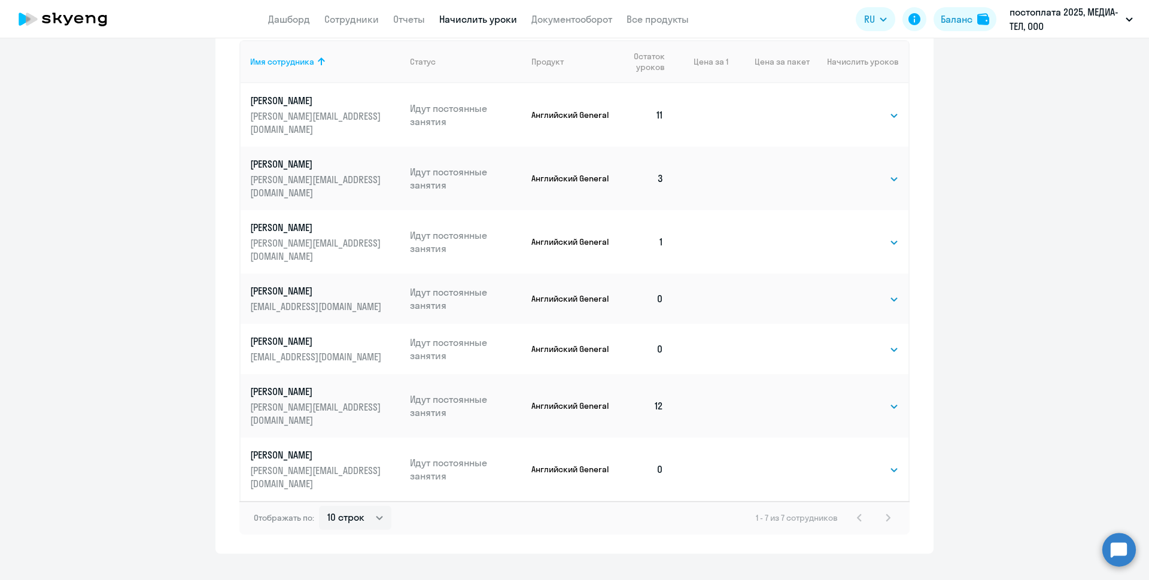
scroll to position [467, 0]
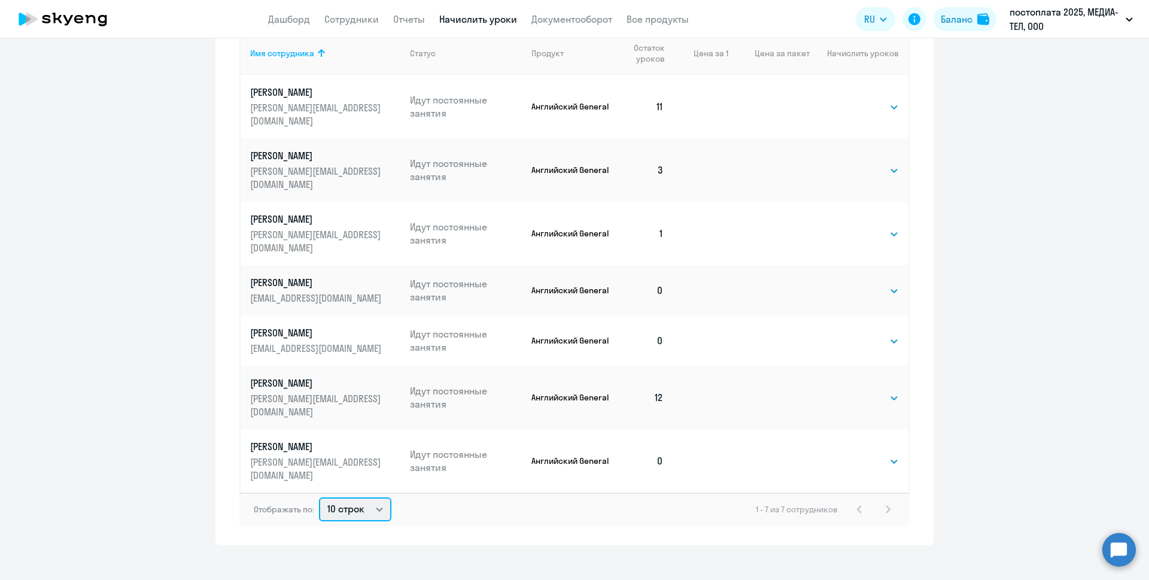
click at [370, 497] on select "10 строк 30 строк 50 строк" at bounding box center [355, 509] width 72 height 24
select select "30"
click at [319, 497] on select "10 строк 30 строк 50 строк" at bounding box center [355, 509] width 72 height 24
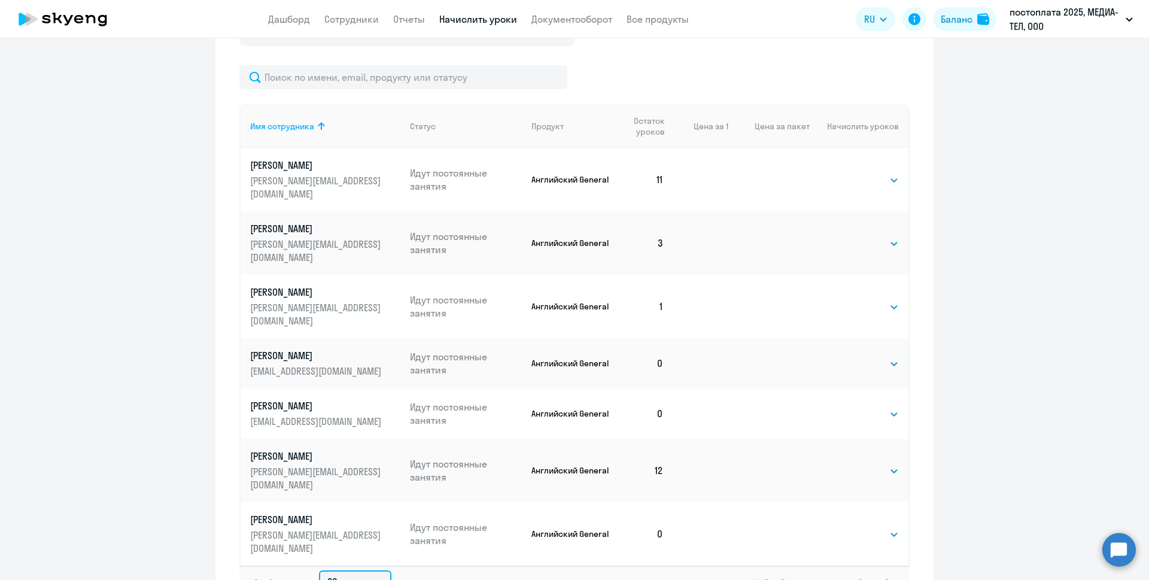
scroll to position [408, 0]
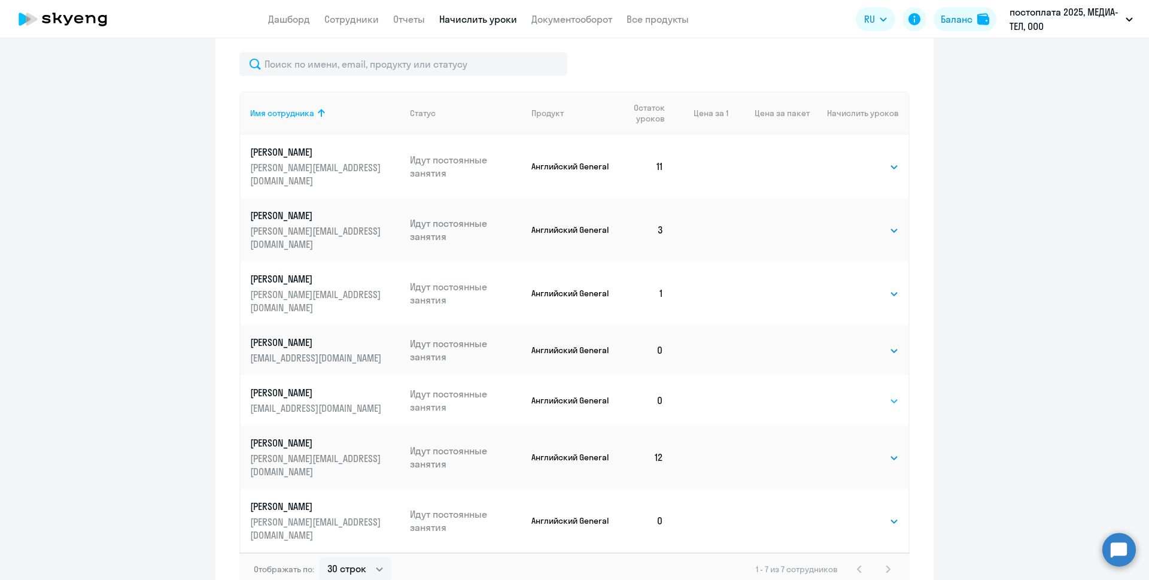
click at [887, 395] on select "Выбрать 4 8 16 32 64 96 128" at bounding box center [874, 401] width 49 height 14
select select "16"
click at [850, 394] on select "Выбрать 4 8 16 32 64 96 128" at bounding box center [874, 401] width 49 height 14
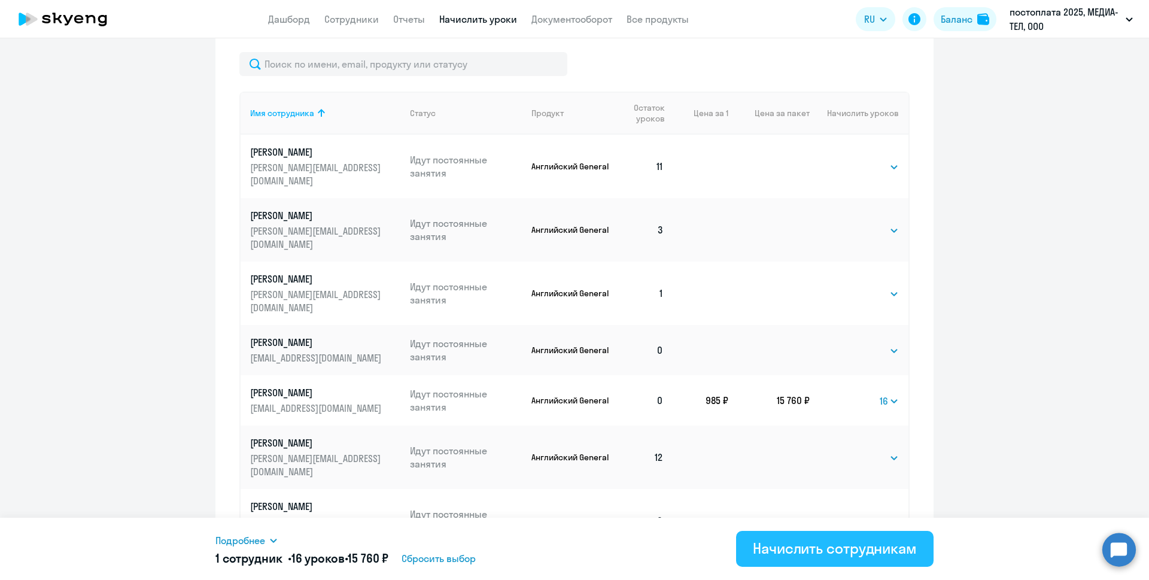
click at [820, 551] on div "Начислить сотрудникам" at bounding box center [835, 548] width 164 height 19
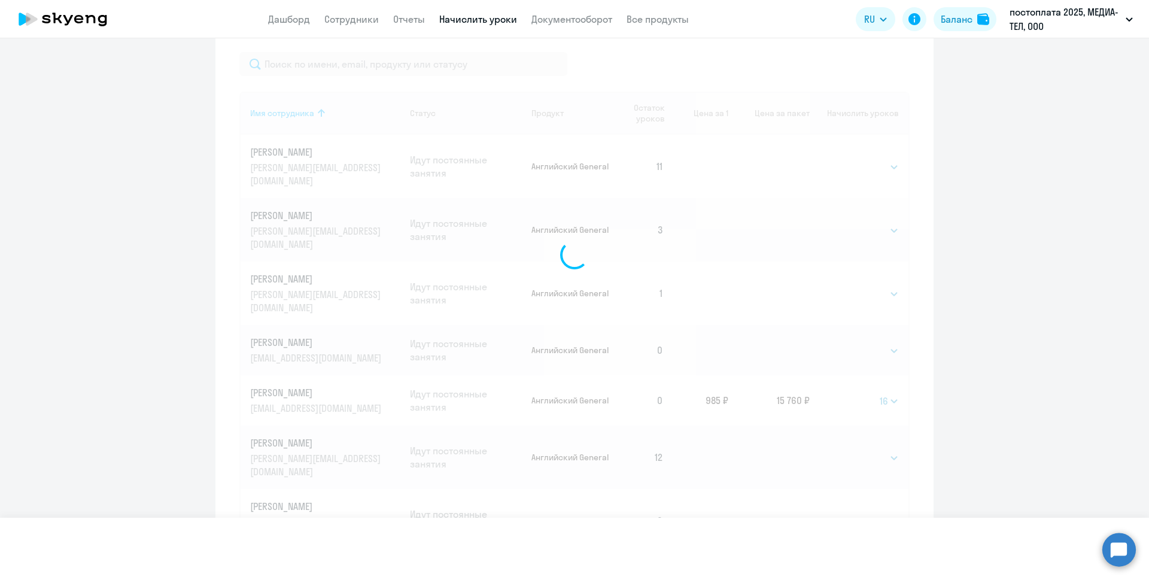
select select
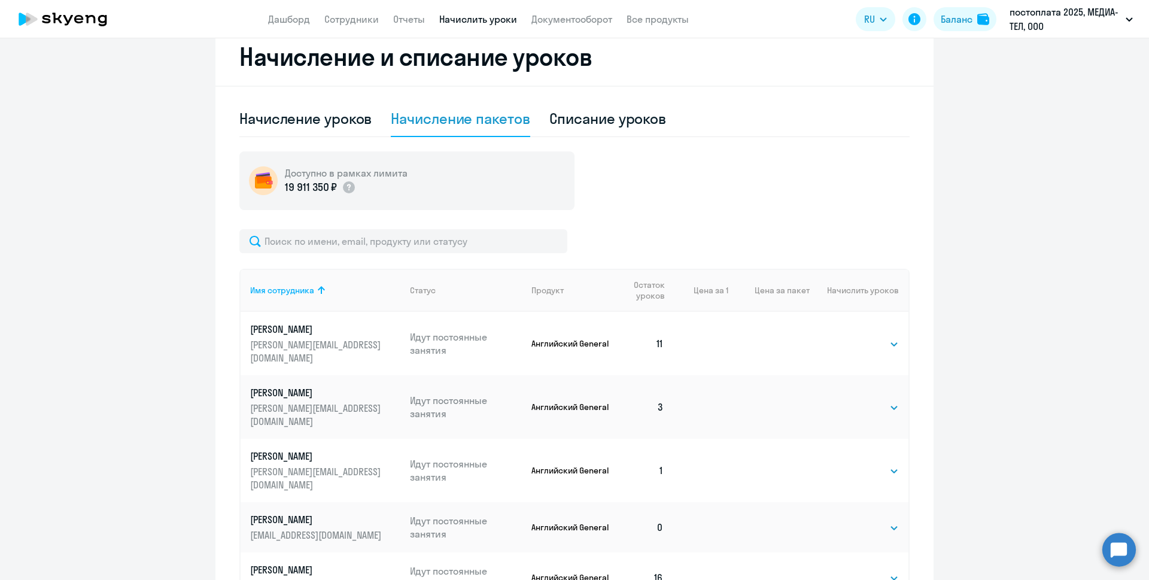
scroll to position [228, 0]
